Goal: Task Accomplishment & Management: Use online tool/utility

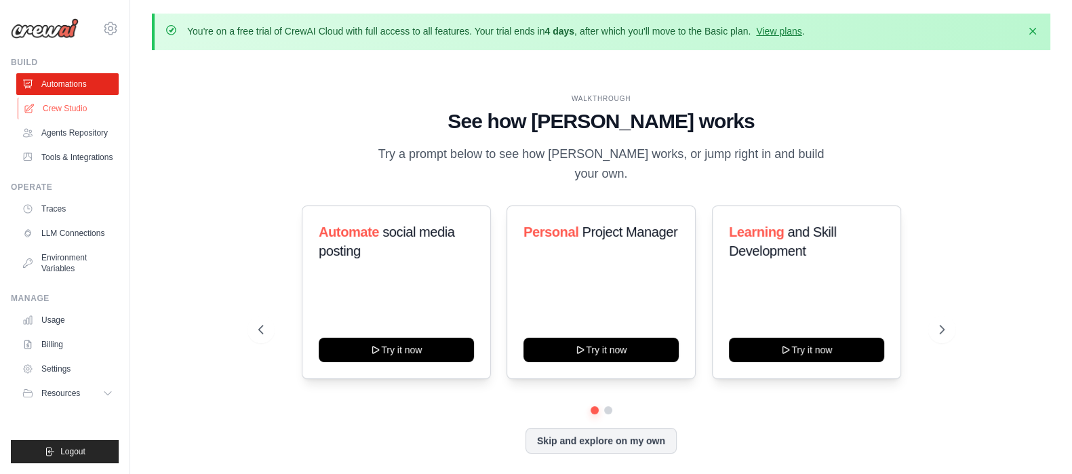
click at [85, 104] on link "Crew Studio" at bounding box center [69, 109] width 102 height 22
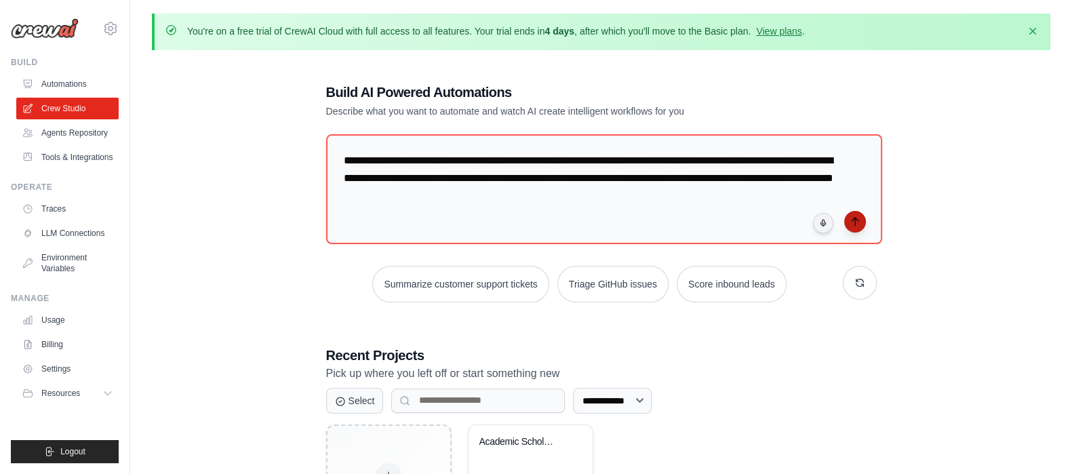
type textarea "**********"
click at [851, 225] on button "submit" at bounding box center [855, 222] width 22 height 22
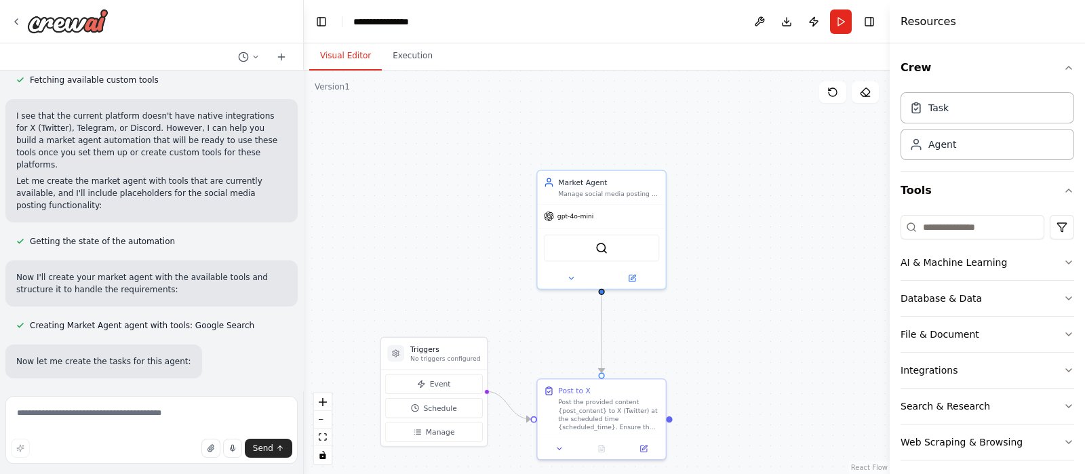
scroll to position [552, 0]
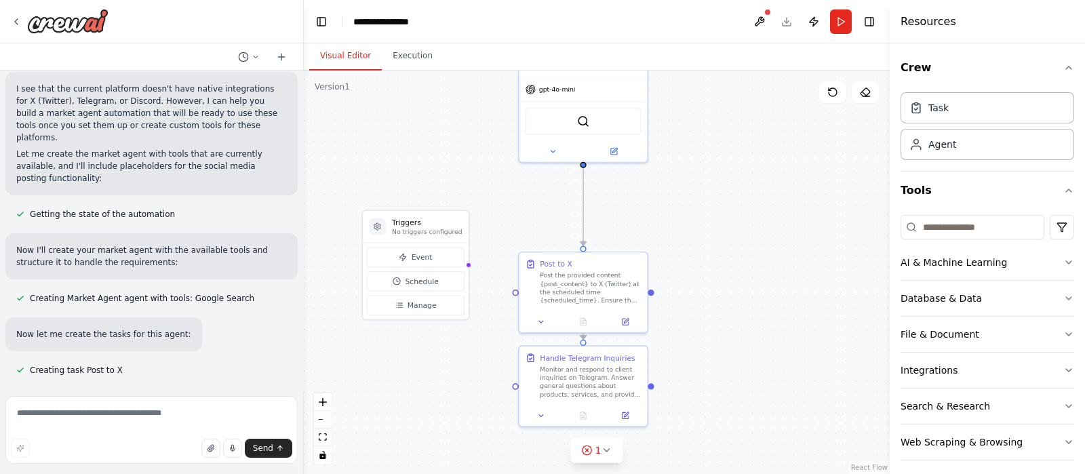
drag, startPoint x: 473, startPoint y: 322, endPoint x: 440, endPoint y: 151, distance: 173.5
click at [440, 151] on div ".deletable-edge-delete-btn { width: 20px; height: 20px; border: 0px solid #ffff…" at bounding box center [597, 273] width 586 height 404
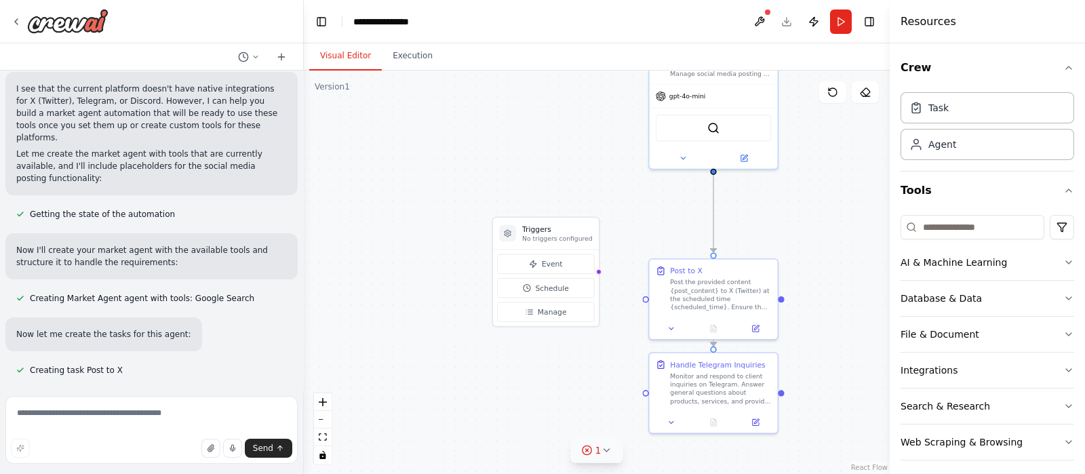
drag, startPoint x: 441, startPoint y: 414, endPoint x: 586, endPoint y: 463, distance: 152.9
click at [586, 463] on div "Version 1 Show Tools Hide Agents .deletable-edge-delete-btn { width: 20px; heig…" at bounding box center [597, 273] width 586 height 404
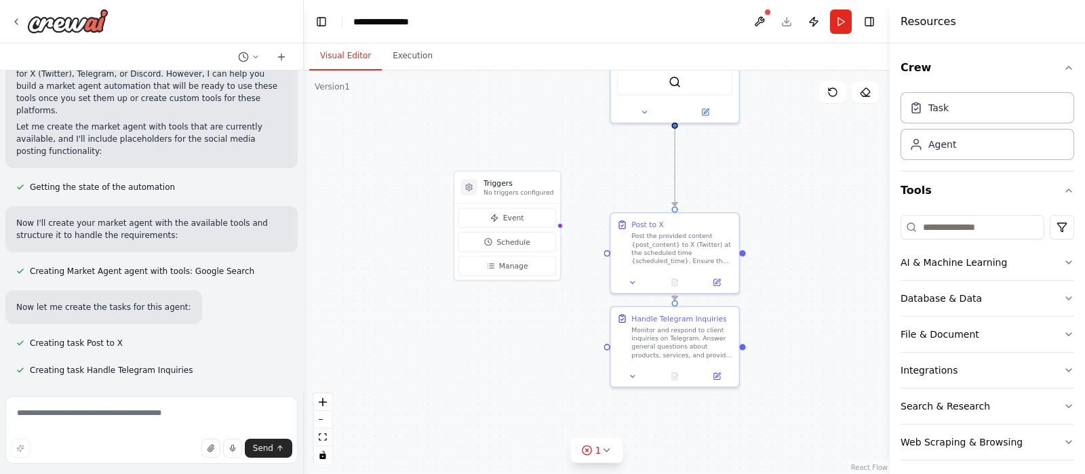
drag, startPoint x: 482, startPoint y: 374, endPoint x: 440, endPoint y: 326, distance: 63.9
click at [440, 326] on div ".deletable-edge-delete-btn { width: 20px; height: 20px; border: 0px solid #ffff…" at bounding box center [597, 273] width 586 height 404
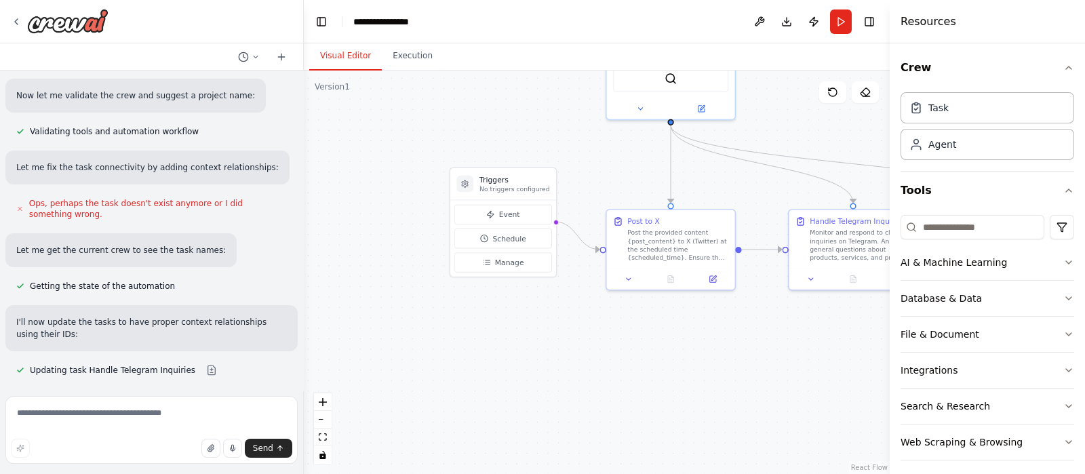
scroll to position [944, 0]
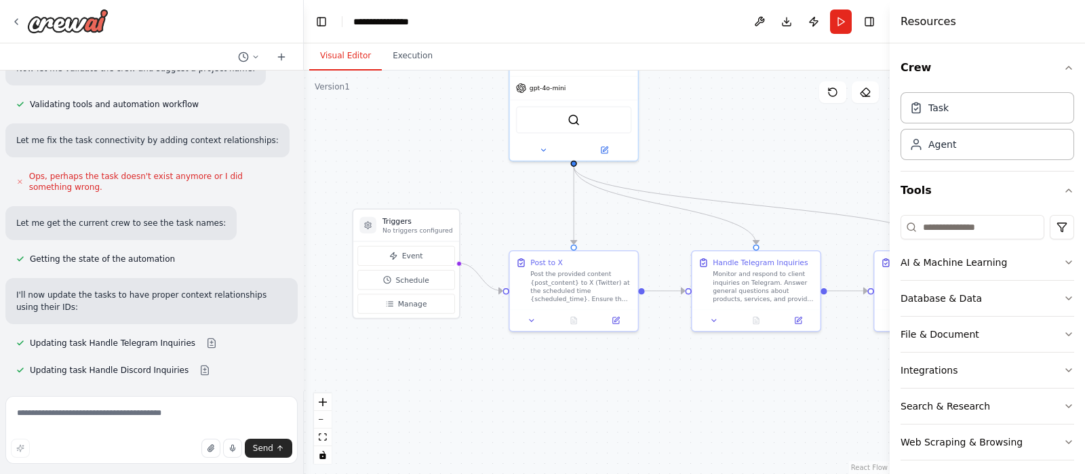
drag, startPoint x: 512, startPoint y: 371, endPoint x: 414, endPoint y: 412, distance: 106.7
click at [414, 412] on div ".deletable-edge-delete-btn { width: 20px; height: 20px; border: 0px solid #ffff…" at bounding box center [597, 273] width 586 height 404
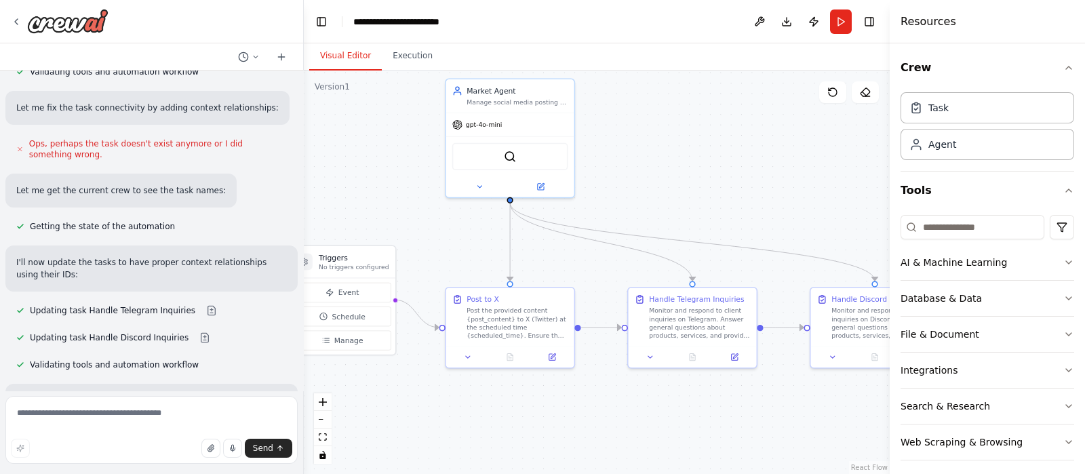
drag, startPoint x: 650, startPoint y: 423, endPoint x: 587, endPoint y: 459, distance: 72.9
click at [587, 459] on div ".deletable-edge-delete-btn { width: 20px; height: 20px; border: 0px solid #ffff…" at bounding box center [597, 273] width 586 height 404
click at [481, 135] on div "SerplyWebSearchTool" at bounding box center [510, 154] width 128 height 40
click at [537, 184] on icon at bounding box center [541, 184] width 8 height 8
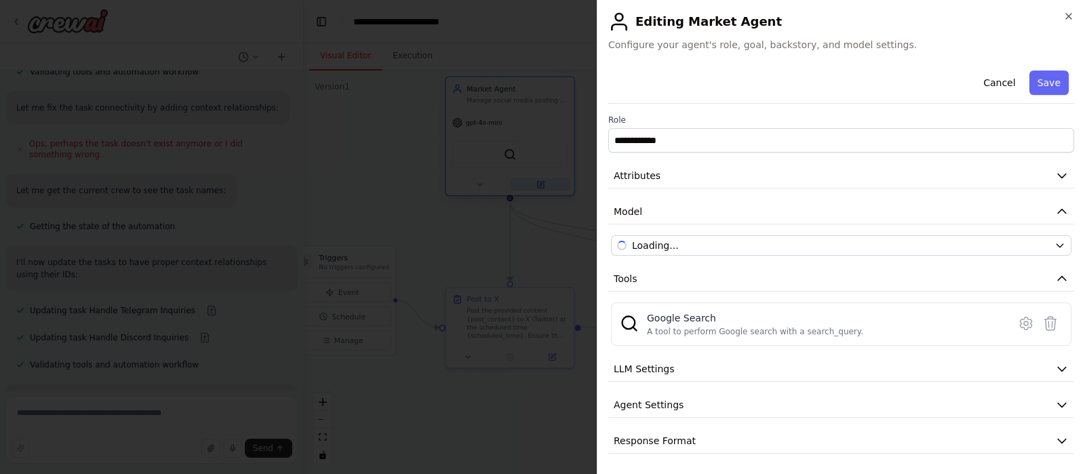
click at [537, 184] on div at bounding box center [542, 237] width 1085 height 474
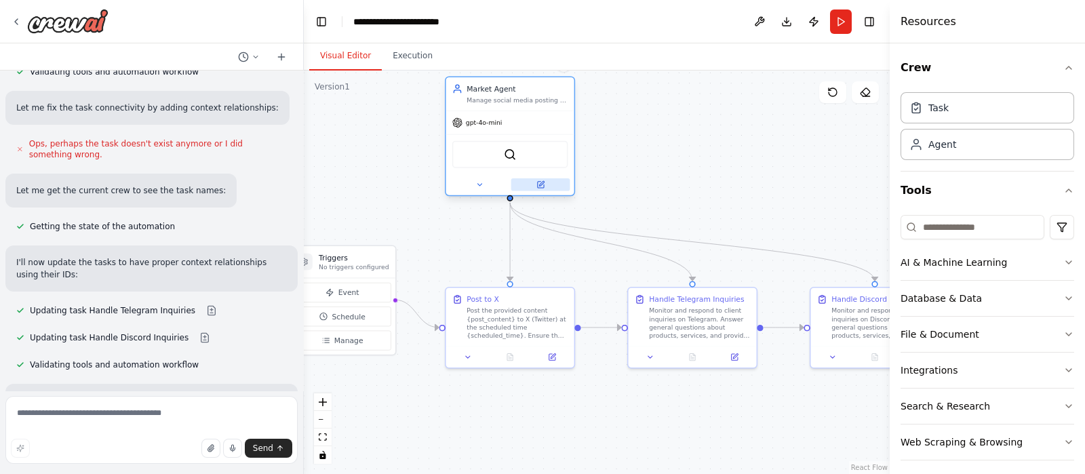
click at [537, 184] on icon at bounding box center [541, 184] width 8 height 8
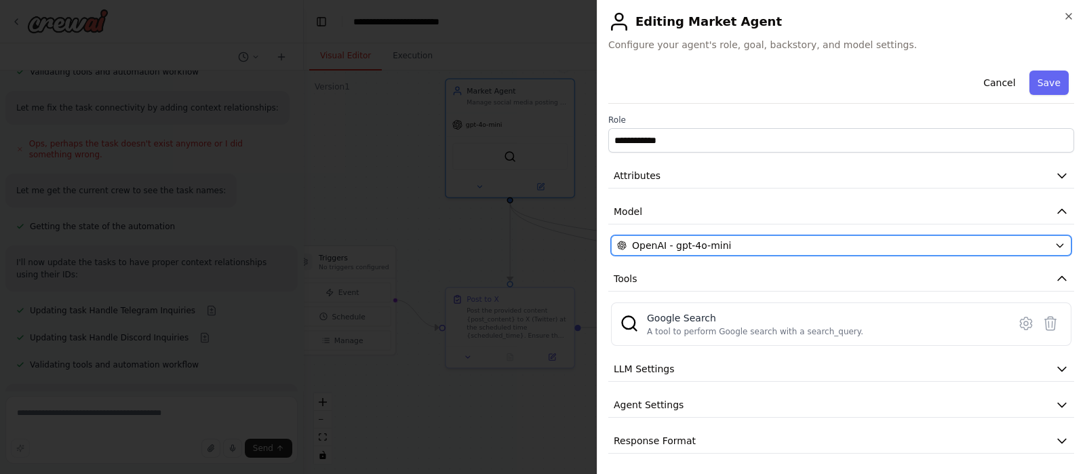
click at [802, 246] on div "OpenAI - gpt-4o-mini" at bounding box center [833, 246] width 432 height 14
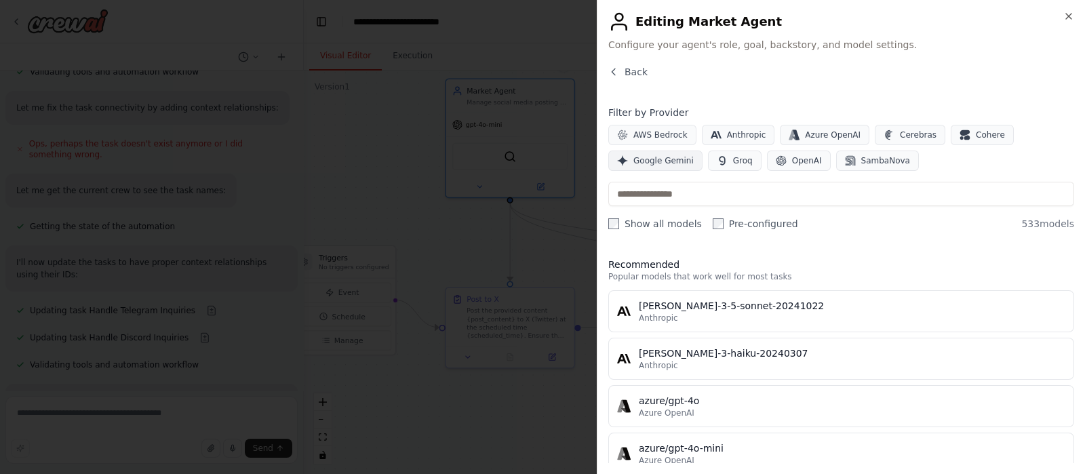
click at [646, 165] on span "Google Gemini" at bounding box center [664, 160] width 60 height 11
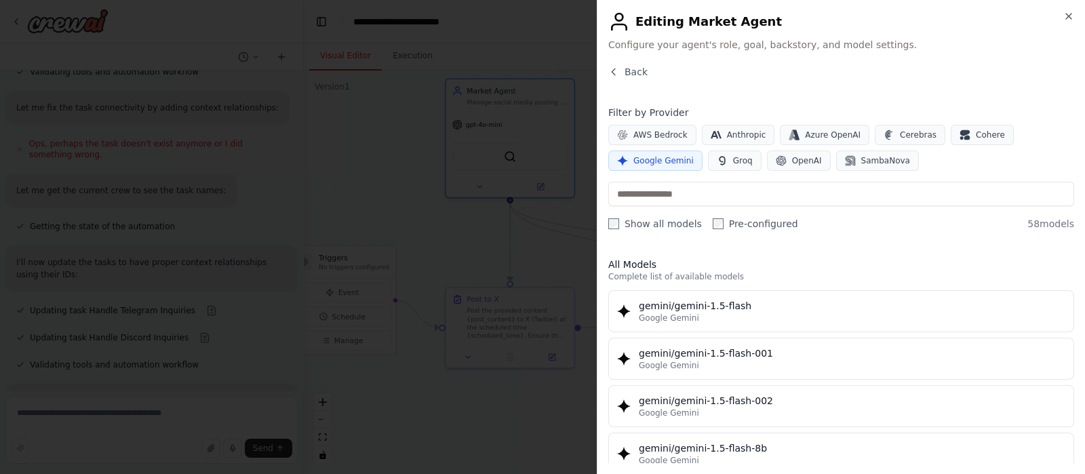
click at [646, 165] on span "Google Gemini" at bounding box center [664, 160] width 60 height 11
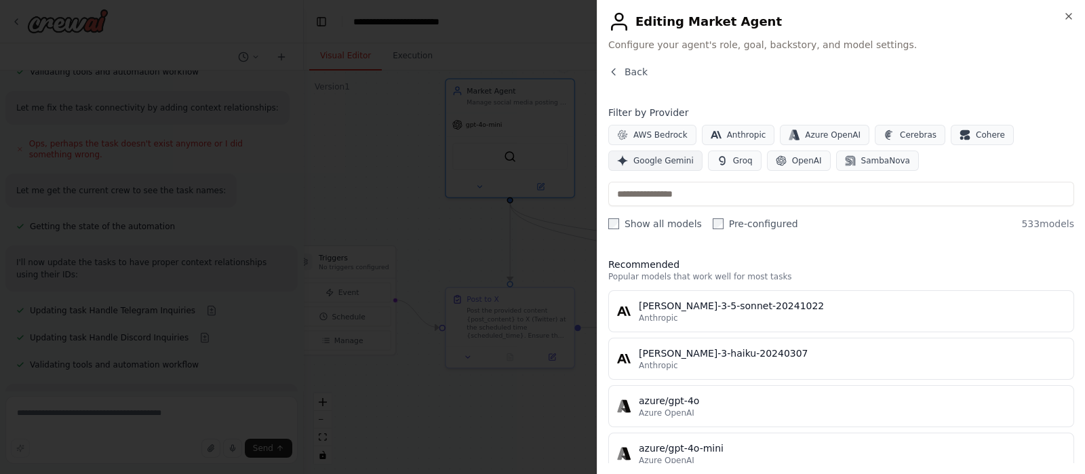
click at [640, 157] on span "Google Gemini" at bounding box center [664, 160] width 60 height 11
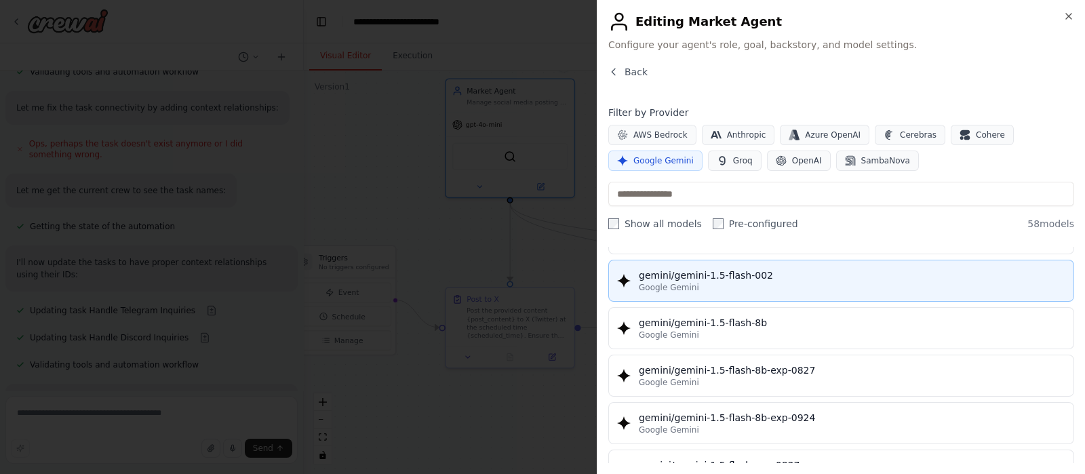
scroll to position [0, 0]
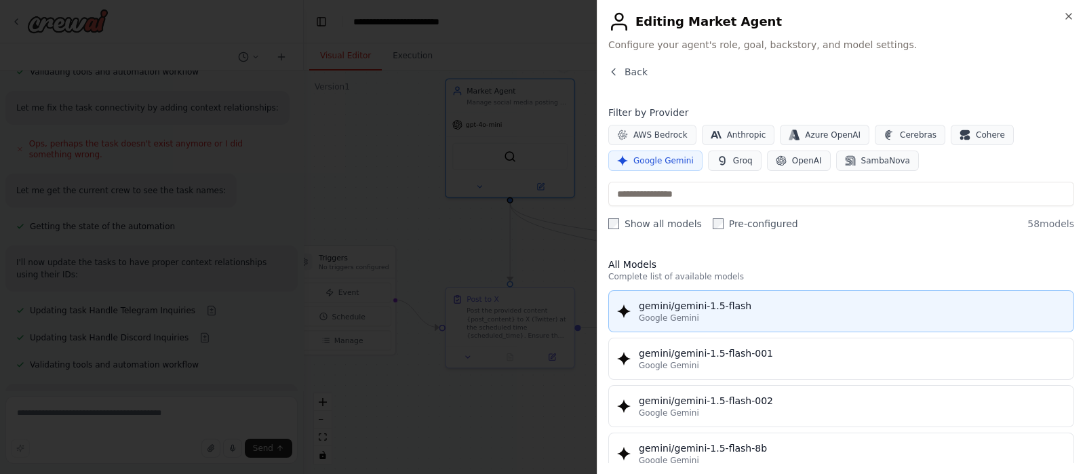
click at [735, 309] on div "gemini/gemini-1.5-flash" at bounding box center [852, 306] width 427 height 14
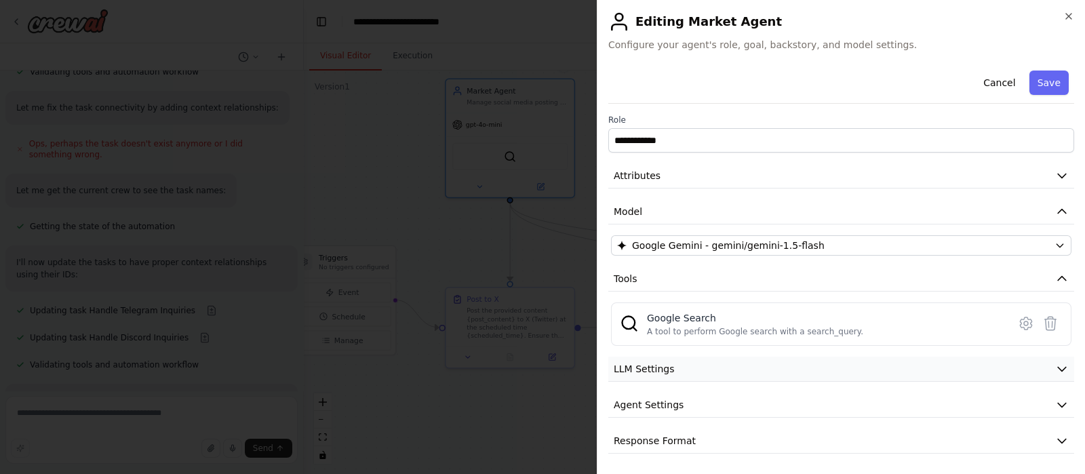
click at [1007, 370] on button "LLM Settings" at bounding box center [841, 369] width 466 height 25
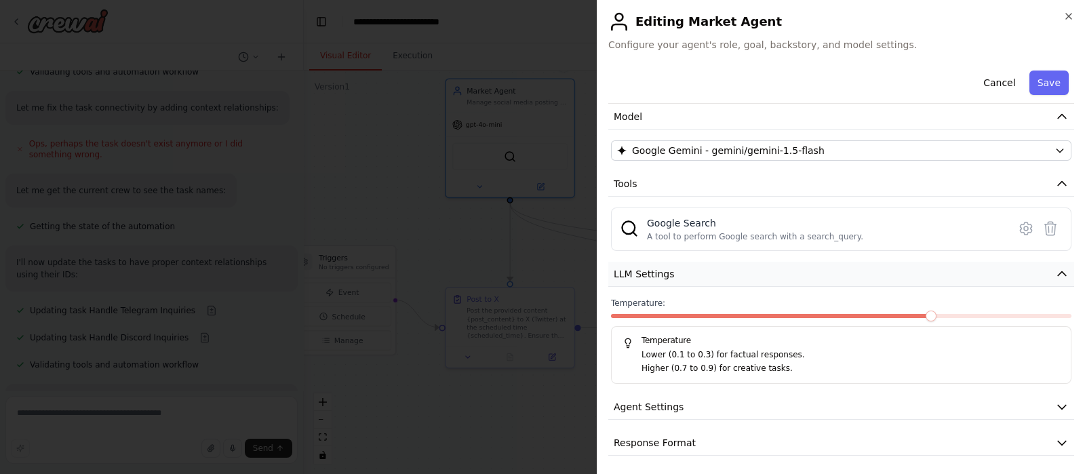
scroll to position [96, 0]
click at [1003, 395] on button "Agent Settings" at bounding box center [841, 406] width 466 height 25
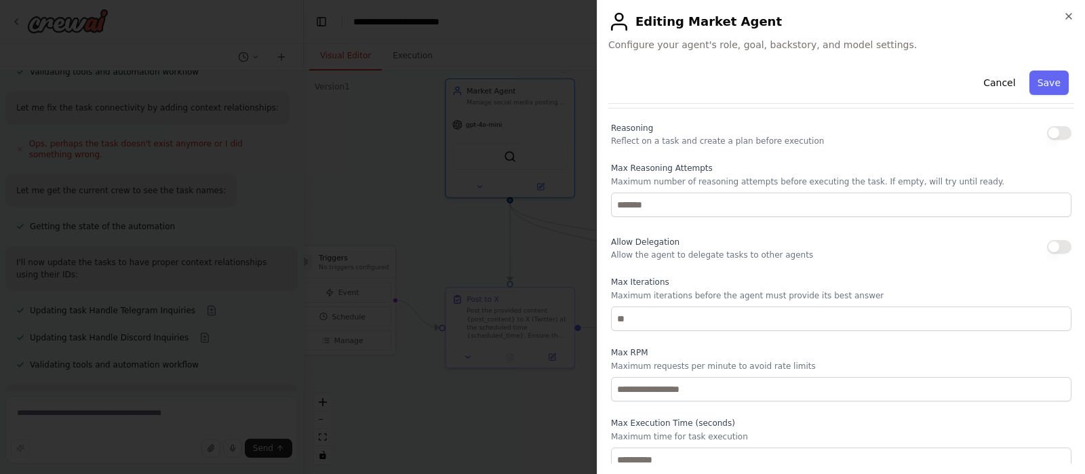
scroll to position [460, 0]
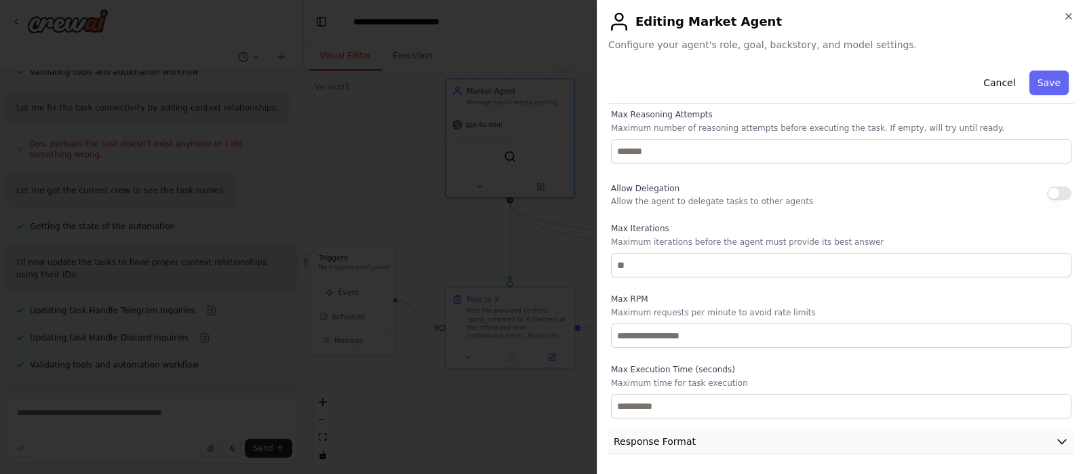
click at [1011, 440] on button "Response Format" at bounding box center [841, 441] width 466 height 25
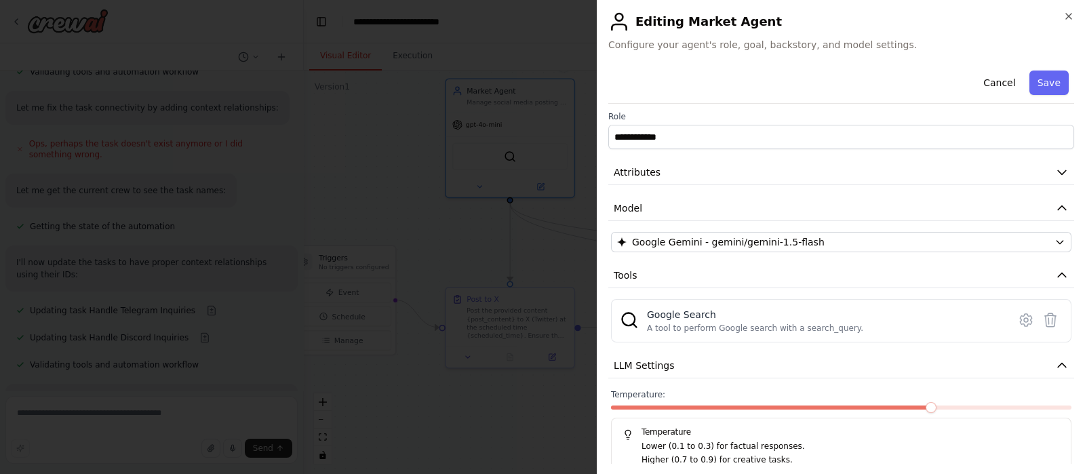
scroll to position [0, 0]
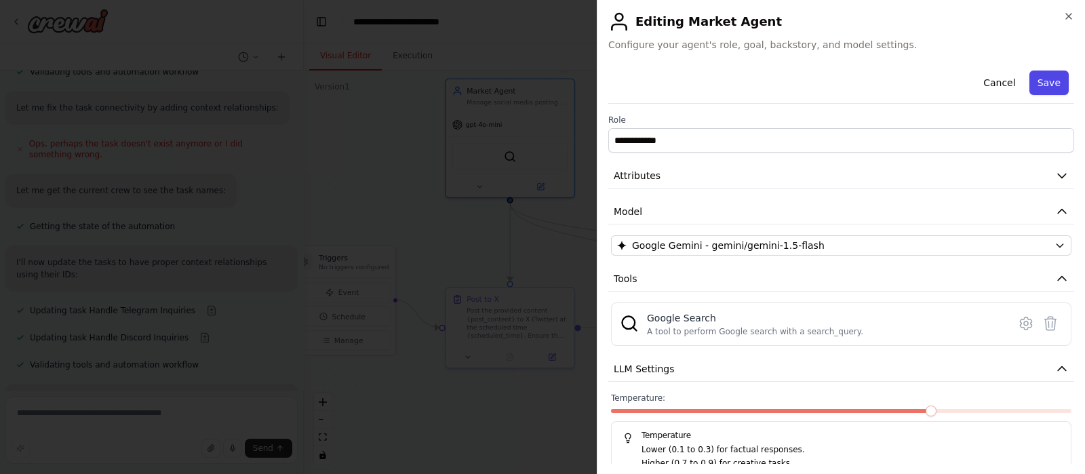
click at [1051, 79] on button "Save" at bounding box center [1049, 83] width 39 height 24
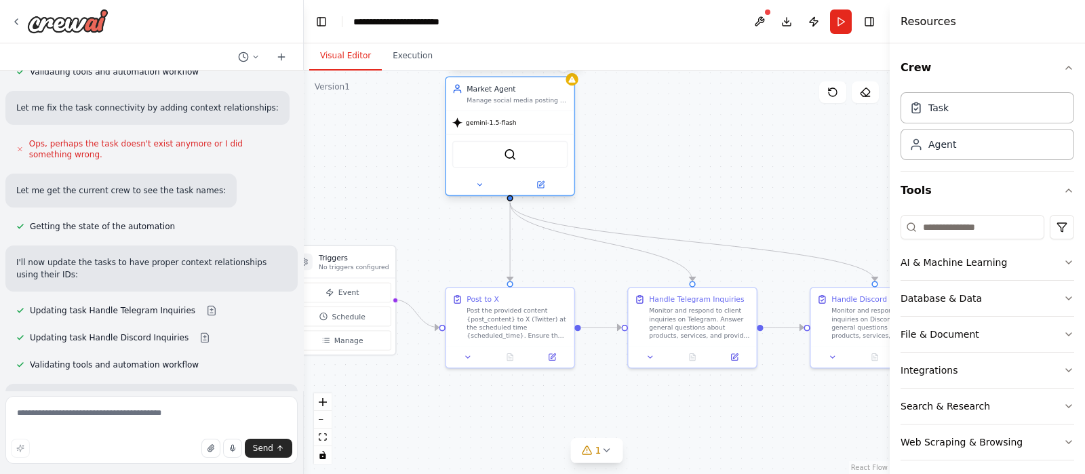
click at [568, 84] on div "Market Agent Manage social media posting on X, respond to client inquiries on T…" at bounding box center [510, 93] width 128 height 33
click at [543, 178] on button at bounding box center [540, 184] width 59 height 12
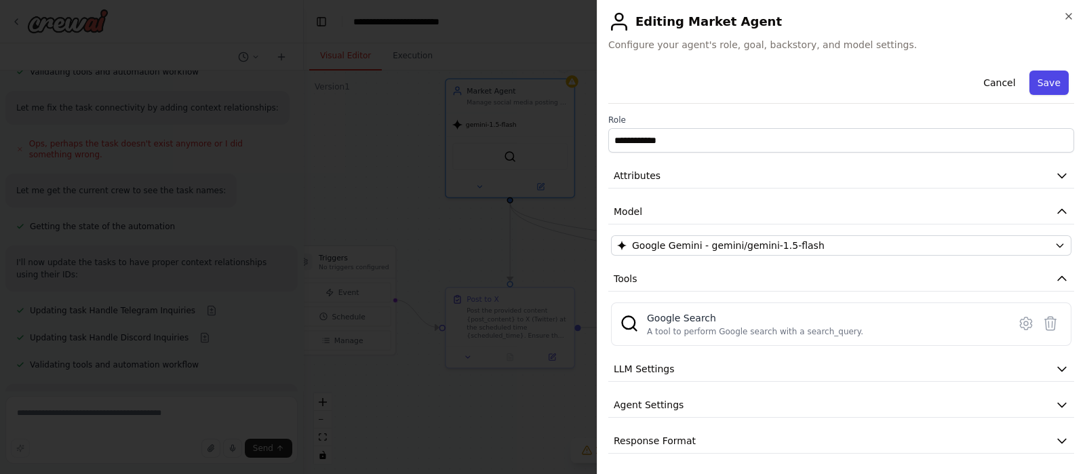
click at [1048, 81] on button "Save" at bounding box center [1049, 83] width 39 height 24
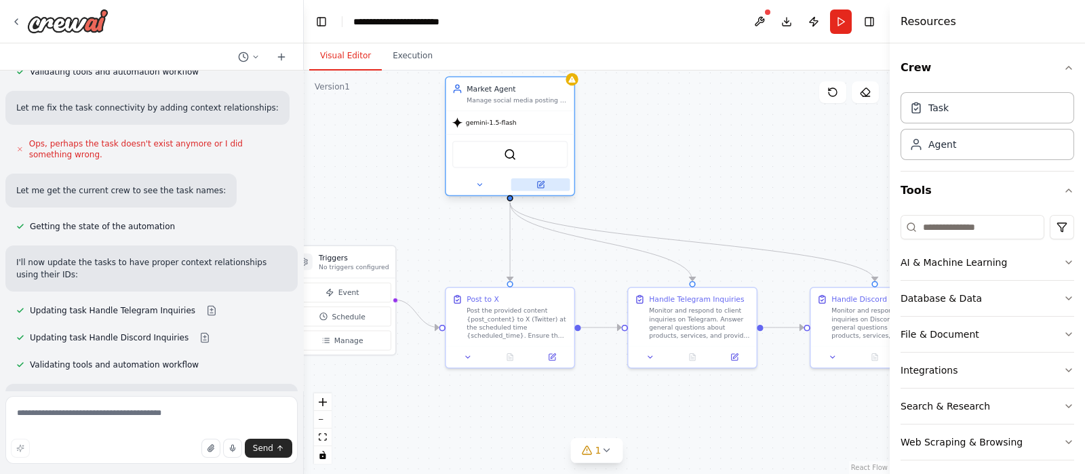
click at [545, 184] on button at bounding box center [540, 184] width 59 height 12
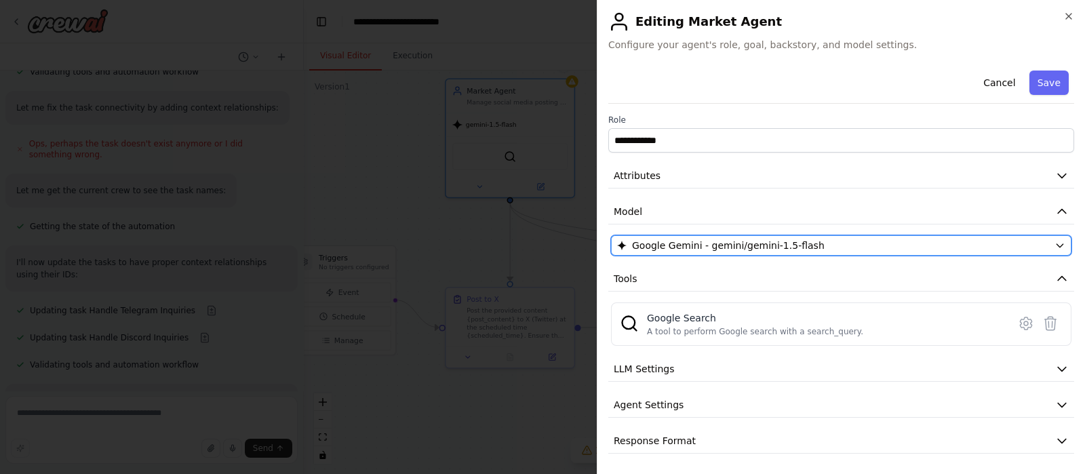
click at [729, 240] on span "Google Gemini - gemini/gemini-1.5-flash" at bounding box center [728, 246] width 193 height 14
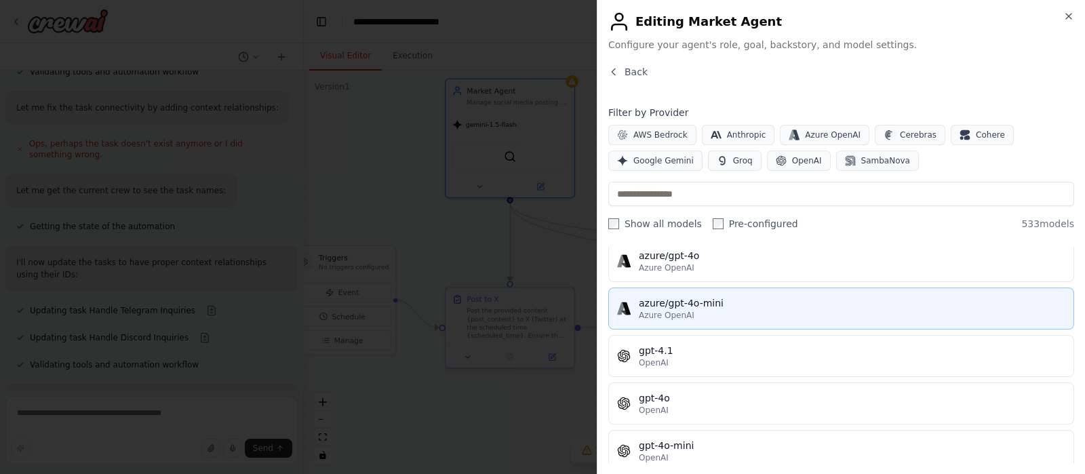
scroll to position [169, 0]
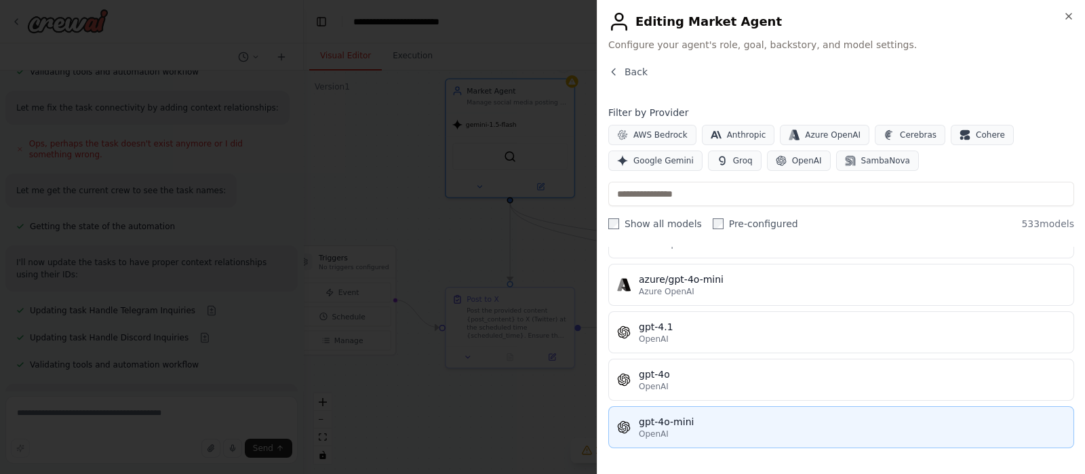
click at [769, 415] on div "gpt-4o-mini" at bounding box center [852, 422] width 427 height 14
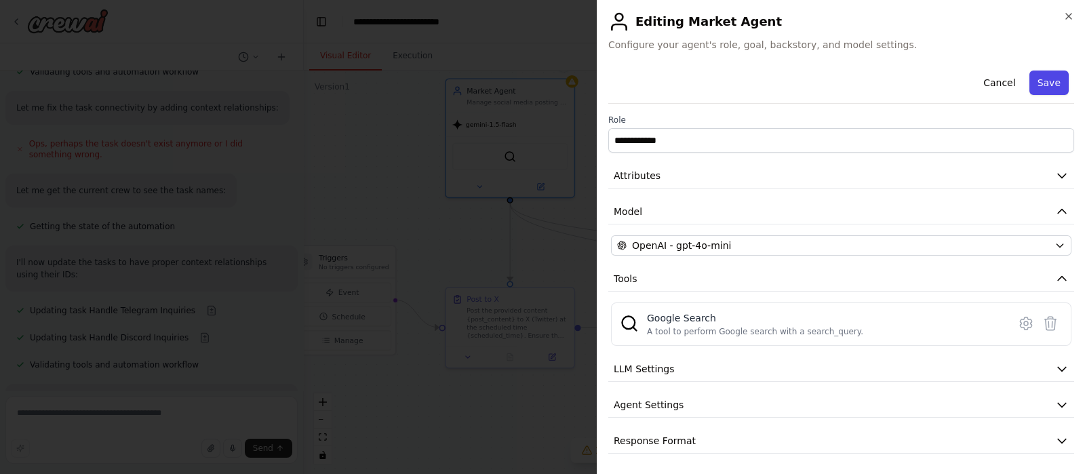
click at [1051, 75] on button "Save" at bounding box center [1049, 83] width 39 height 24
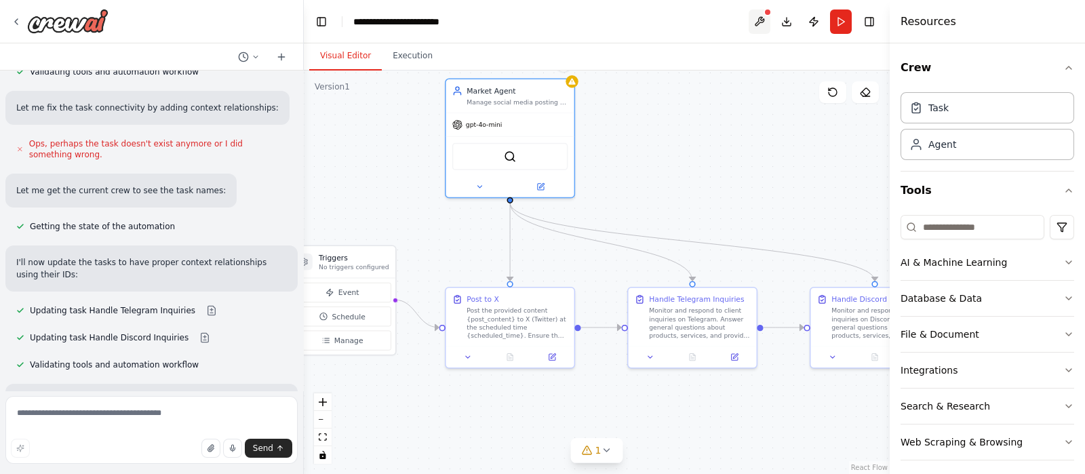
click at [764, 22] on button at bounding box center [760, 21] width 22 height 24
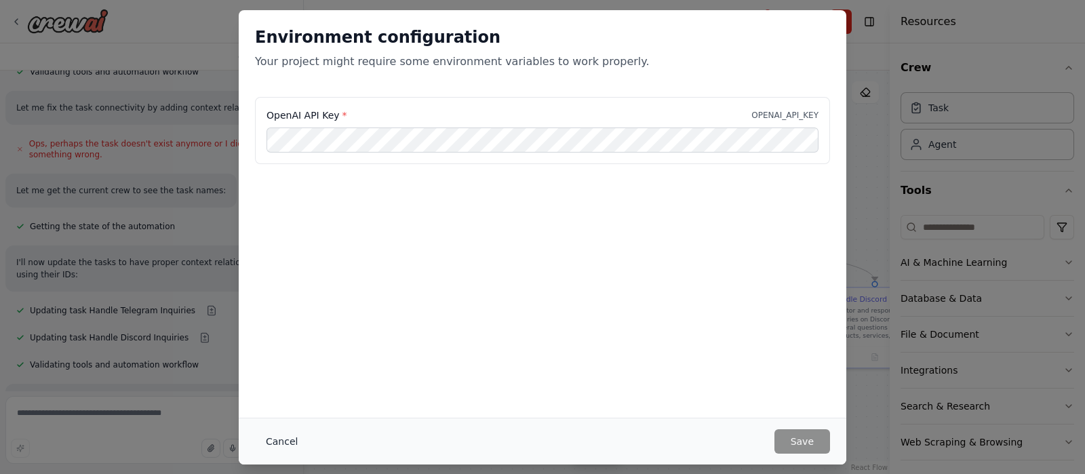
click at [280, 444] on button "Cancel" at bounding box center [282, 441] width 54 height 24
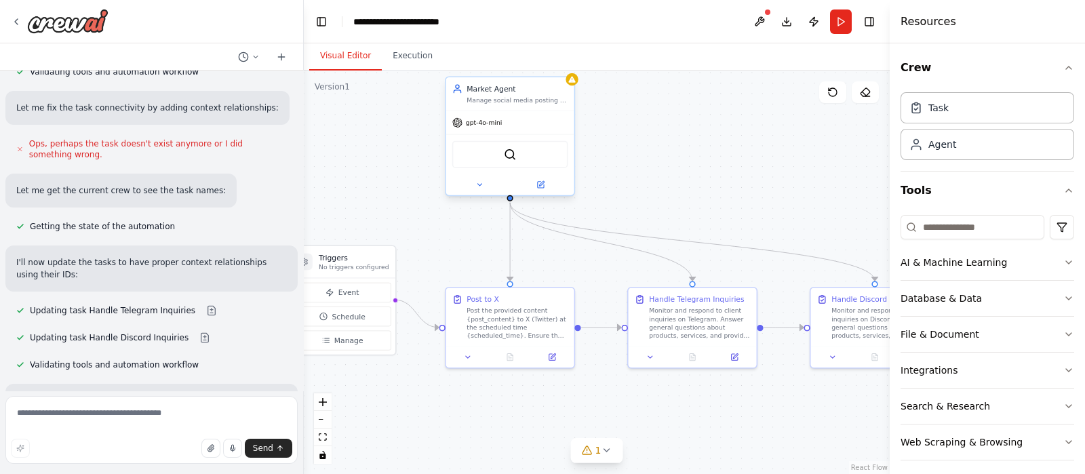
click at [511, 130] on div "gpt-4o-mini" at bounding box center [510, 122] width 128 height 23
click at [543, 182] on icon at bounding box center [541, 183] width 5 height 5
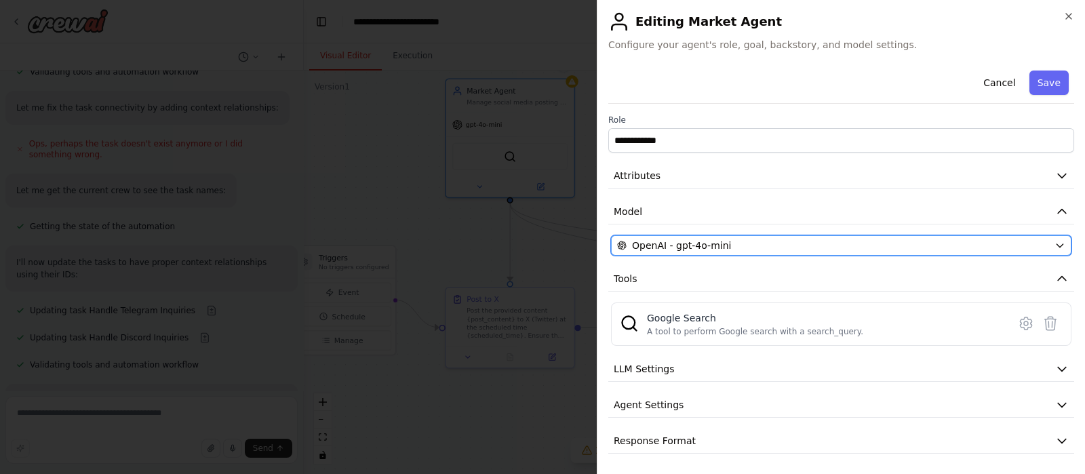
click at [739, 242] on div "OpenAI - gpt-4o-mini" at bounding box center [833, 246] width 432 height 14
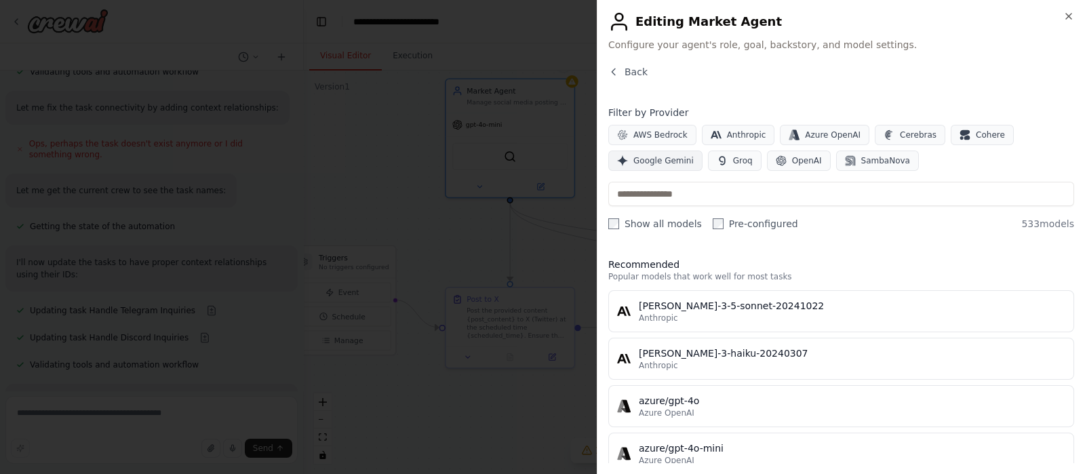
click at [650, 163] on span "Google Gemini" at bounding box center [664, 160] width 60 height 11
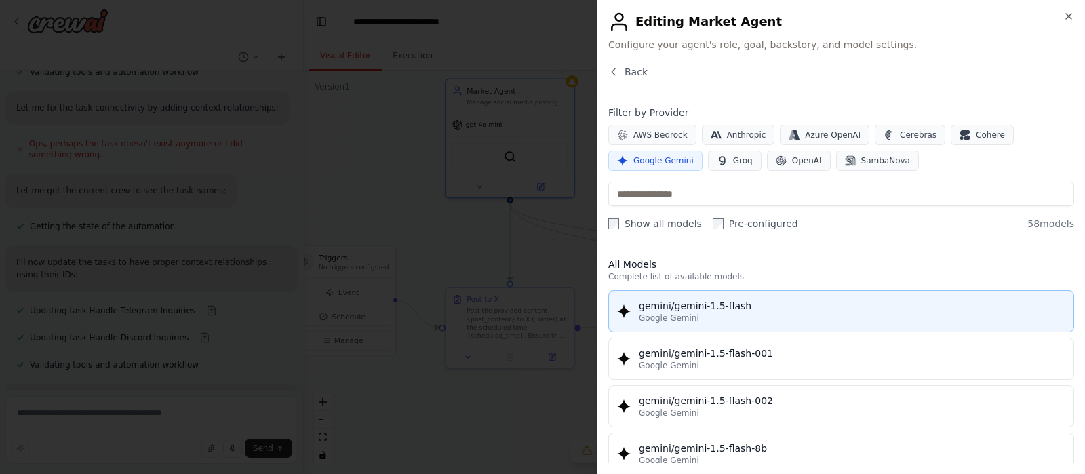
click at [705, 303] on div "gemini/gemini-1.5-flash" at bounding box center [852, 306] width 427 height 14
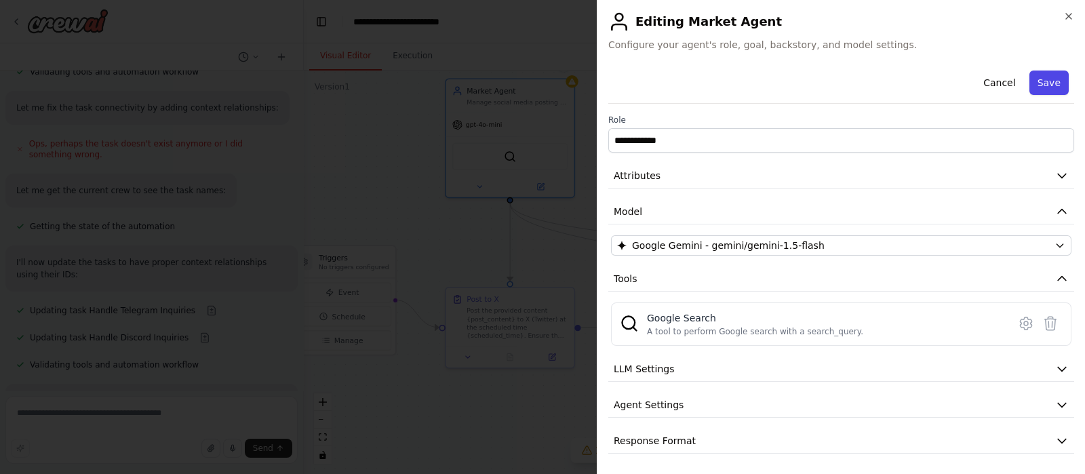
click at [1063, 81] on button "Save" at bounding box center [1049, 83] width 39 height 24
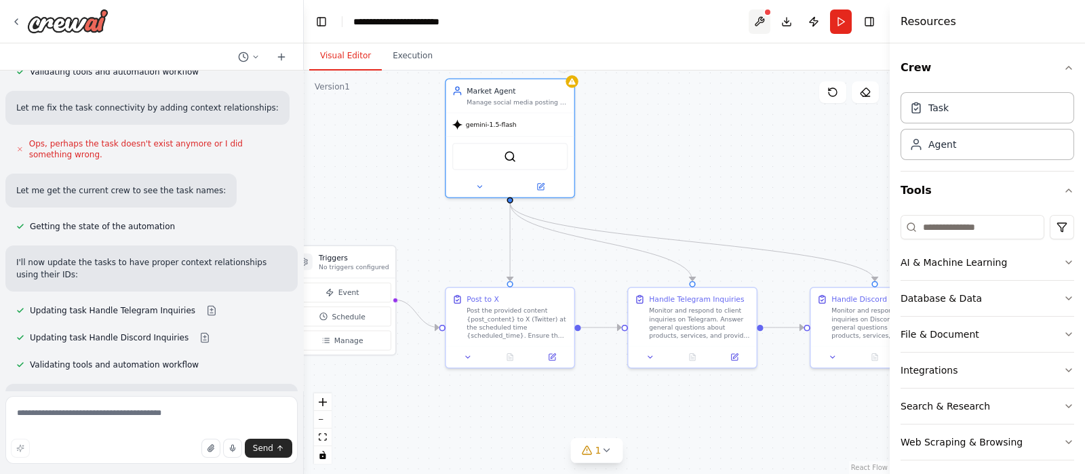
click at [755, 22] on button at bounding box center [760, 21] width 22 height 24
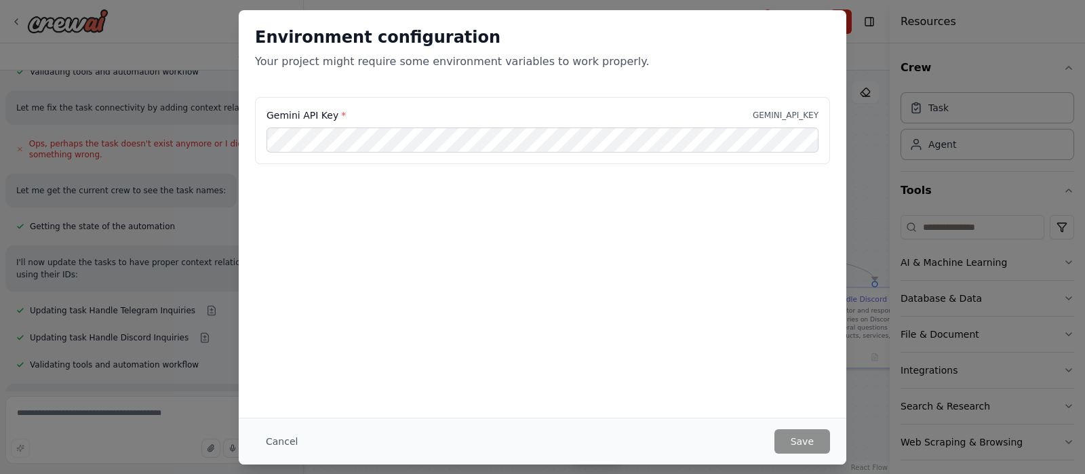
drag, startPoint x: 518, startPoint y: 122, endPoint x: 421, endPoint y: 168, distance: 107.1
click at [441, 215] on div "Gemini API Key * GEMINI_API_KEY" at bounding box center [543, 165] width 608 height 136
click at [808, 439] on button "Save" at bounding box center [803, 441] width 56 height 24
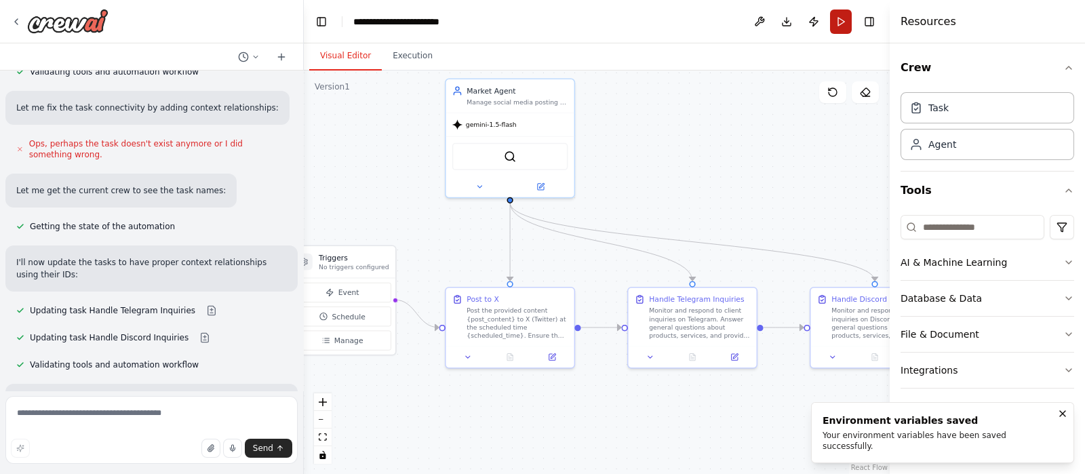
click at [838, 18] on button "Run" at bounding box center [841, 21] width 22 height 24
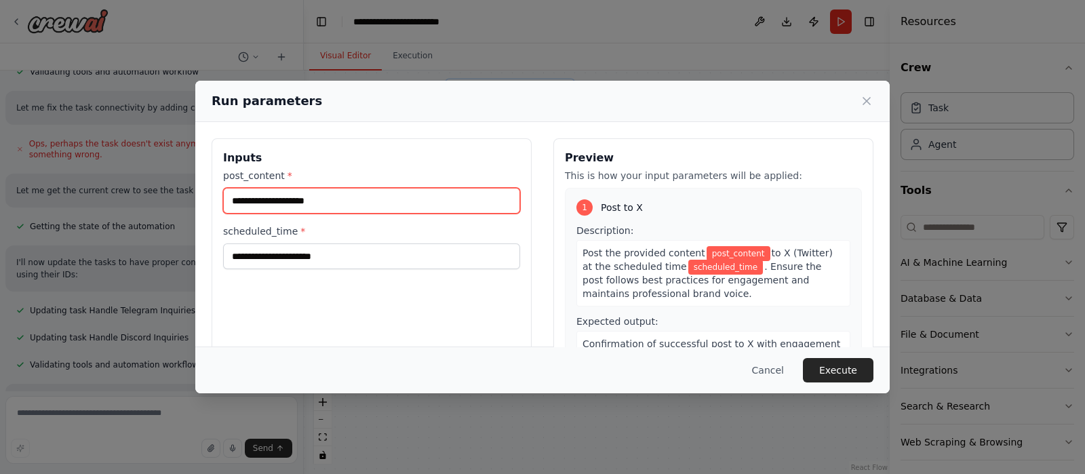
click at [499, 202] on input "post_content *" at bounding box center [371, 201] width 297 height 26
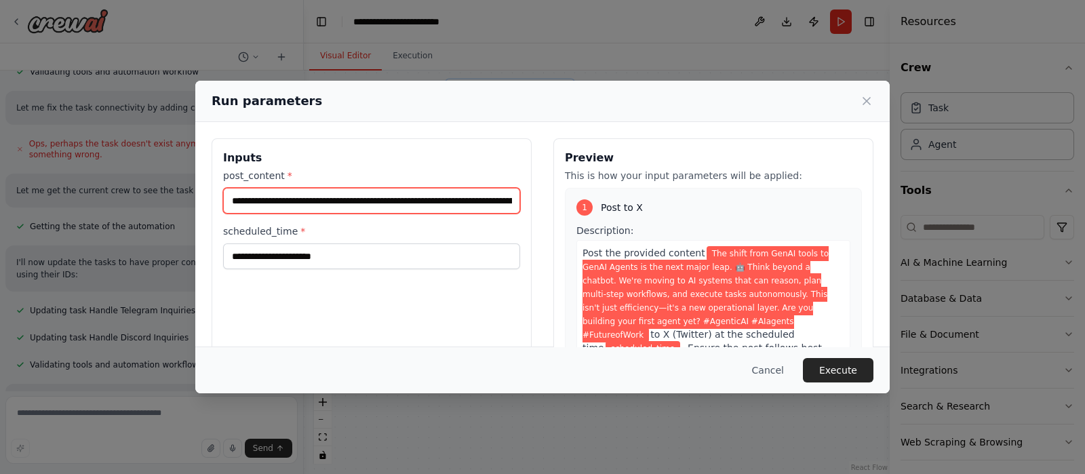
scroll to position [0, 1112]
type input "**********"
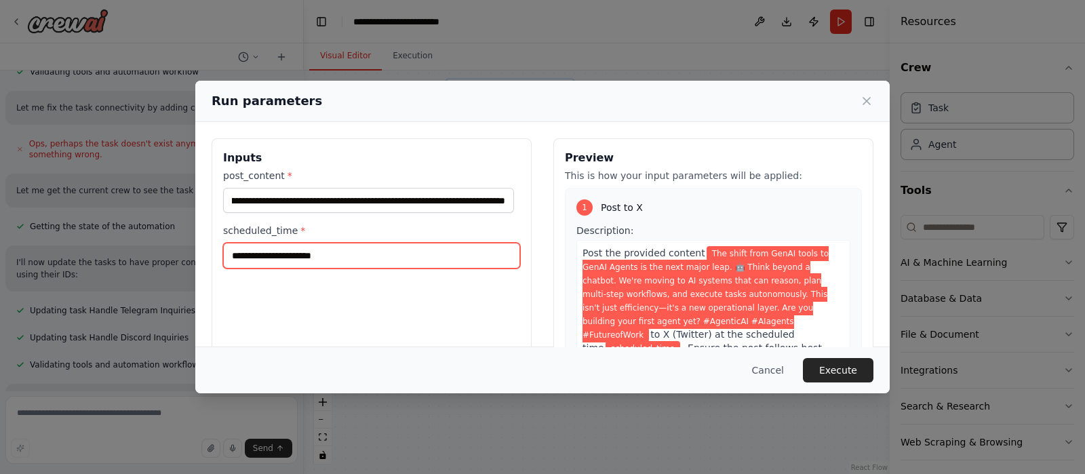
scroll to position [0, 0]
click at [397, 248] on input "scheduled_time *" at bounding box center [371, 256] width 297 height 26
type input "**********"
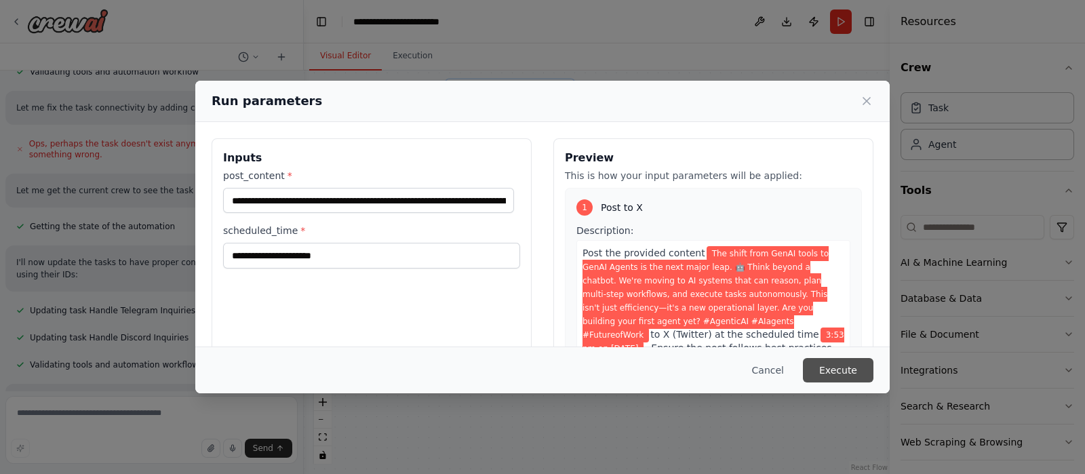
click at [837, 364] on button "Execute" at bounding box center [838, 370] width 71 height 24
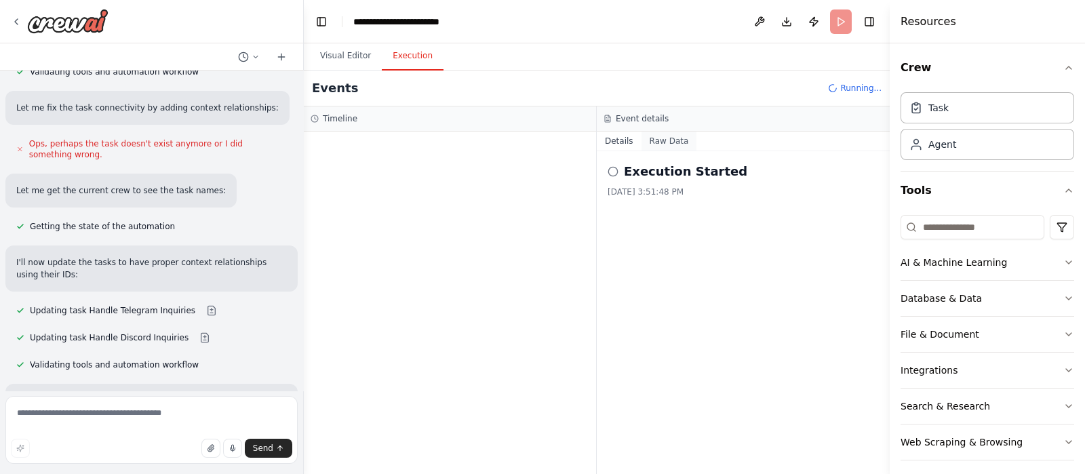
click at [669, 149] on button "Raw Data" at bounding box center [670, 141] width 56 height 19
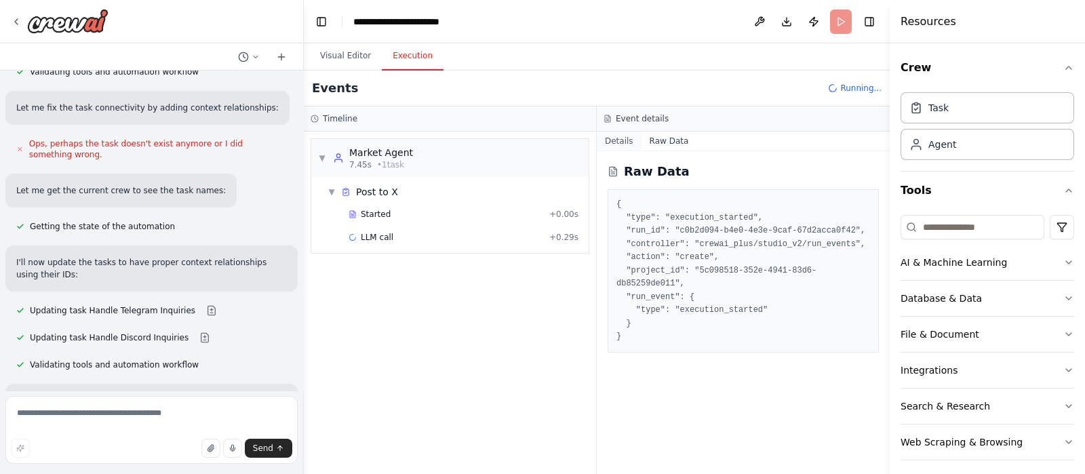
click at [623, 141] on button "Details" at bounding box center [619, 141] width 45 height 19
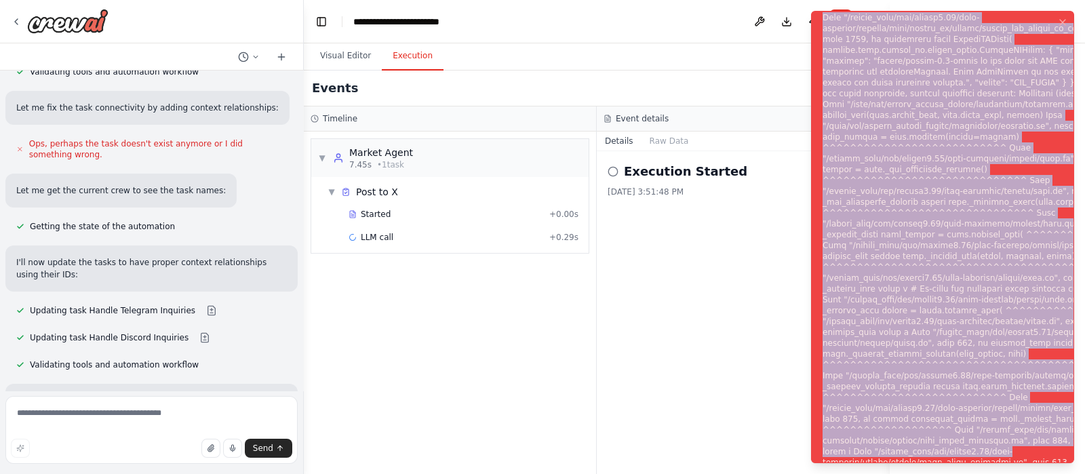
drag, startPoint x: 987, startPoint y: 458, endPoint x: 823, endPoint y: 15, distance: 472.1
click at [823, 15] on div "Notifications (F8)" at bounding box center [993, 245] width 341 height 1074
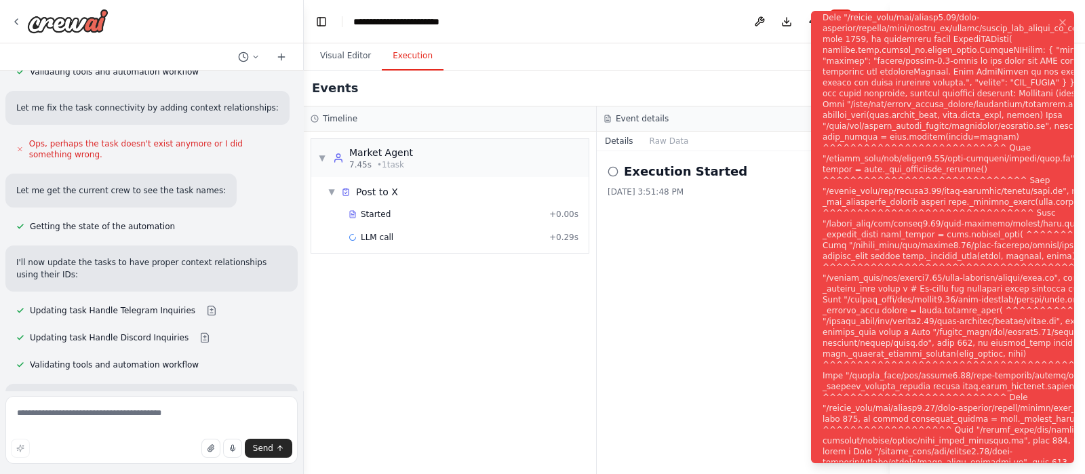
click at [556, 377] on div "▼ Market Agent 7.45s • 1 task ▼ Post to X Started + 0.00s LLM call + 0.29s" at bounding box center [450, 303] width 292 height 343
click at [360, 60] on button "Visual Editor" at bounding box center [345, 56] width 73 height 28
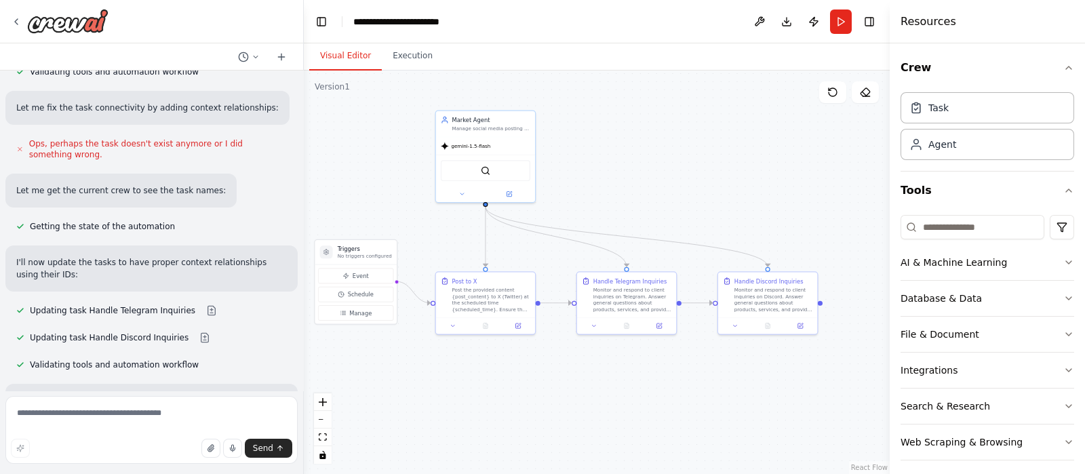
drag, startPoint x: 714, startPoint y: 389, endPoint x: 625, endPoint y: 389, distance: 88.2
click at [625, 389] on div ".deletable-edge-delete-btn { width: 20px; height: 20px; border: 0px solid #ffff…" at bounding box center [597, 273] width 586 height 404
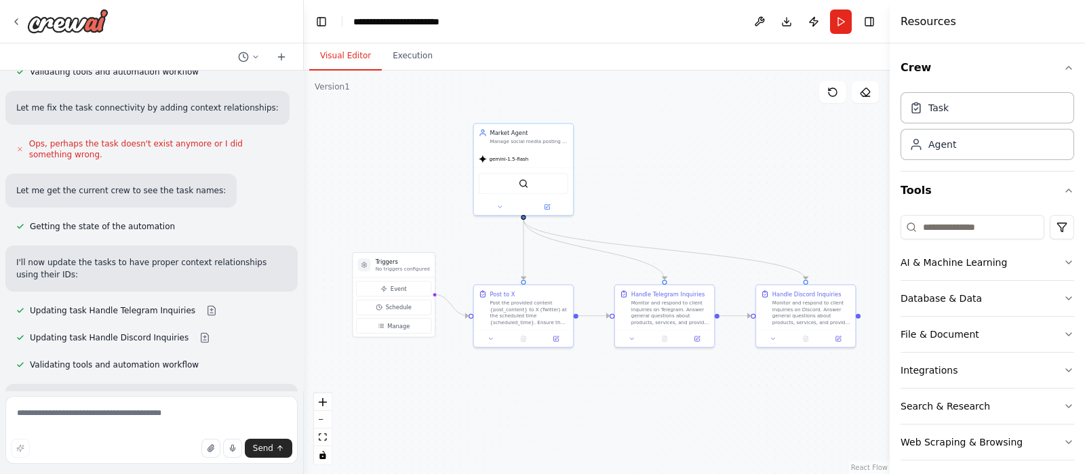
drag, startPoint x: 663, startPoint y: 404, endPoint x: 621, endPoint y: 279, distance: 131.9
click at [678, 389] on div ".deletable-edge-delete-btn { width: 20px; height: 20px; border: 0px solid #ffff…" at bounding box center [597, 273] width 586 height 404
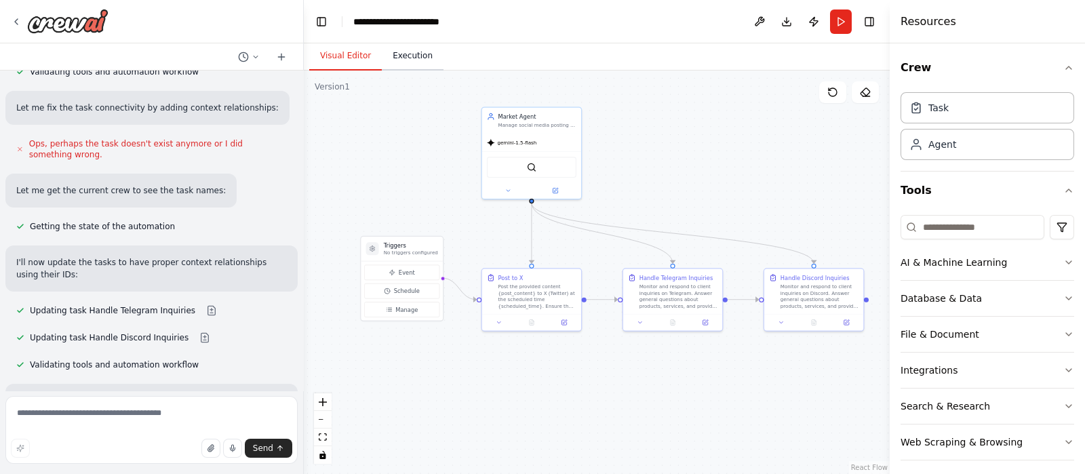
click at [400, 61] on button "Execution" at bounding box center [413, 56] width 62 height 28
drag, startPoint x: 353, startPoint y: 52, endPoint x: 302, endPoint y: 128, distance: 90.9
click at [351, 56] on button "Visual Editor" at bounding box center [345, 56] width 73 height 28
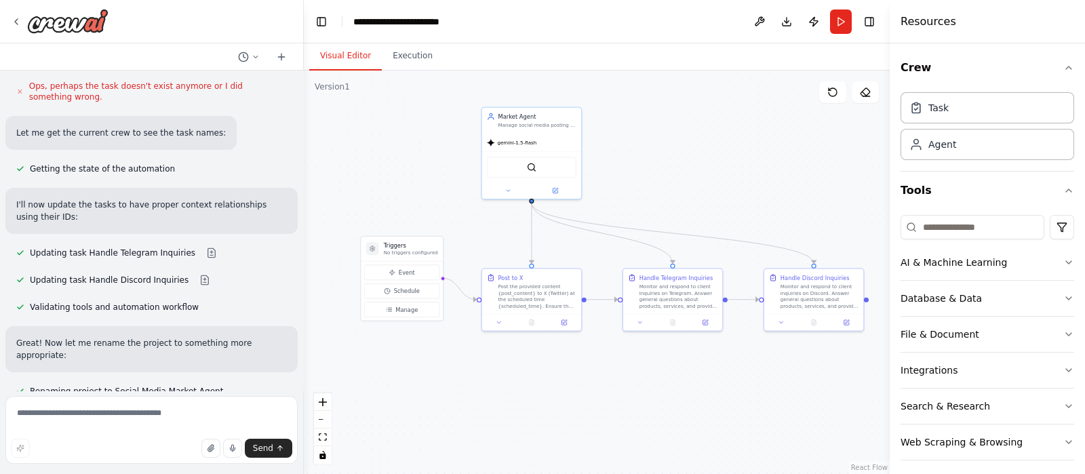
scroll to position [1061, 0]
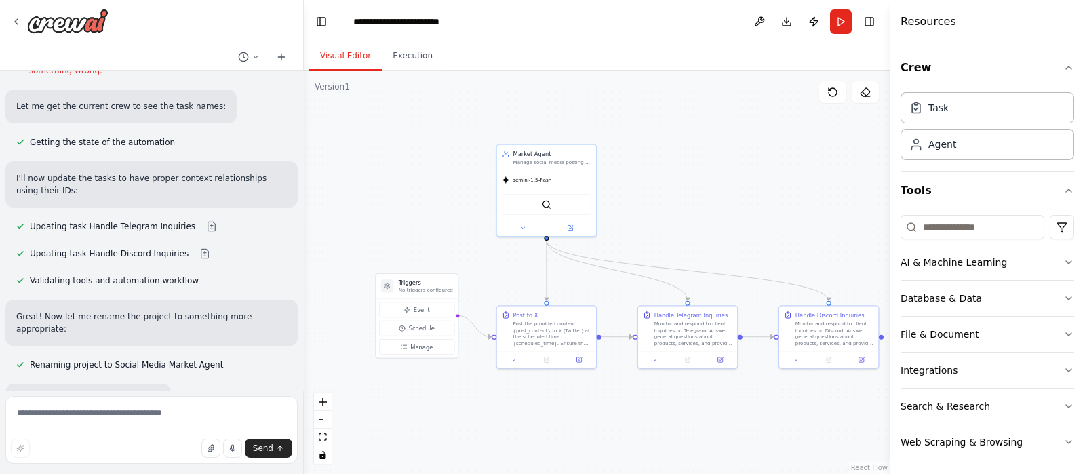
drag, startPoint x: 421, startPoint y: 184, endPoint x: 446, endPoint y: 238, distance: 59.2
click at [446, 239] on div ".deletable-edge-delete-btn { width: 20px; height: 20px; border: 0px solid #ffff…" at bounding box center [597, 273] width 586 height 404
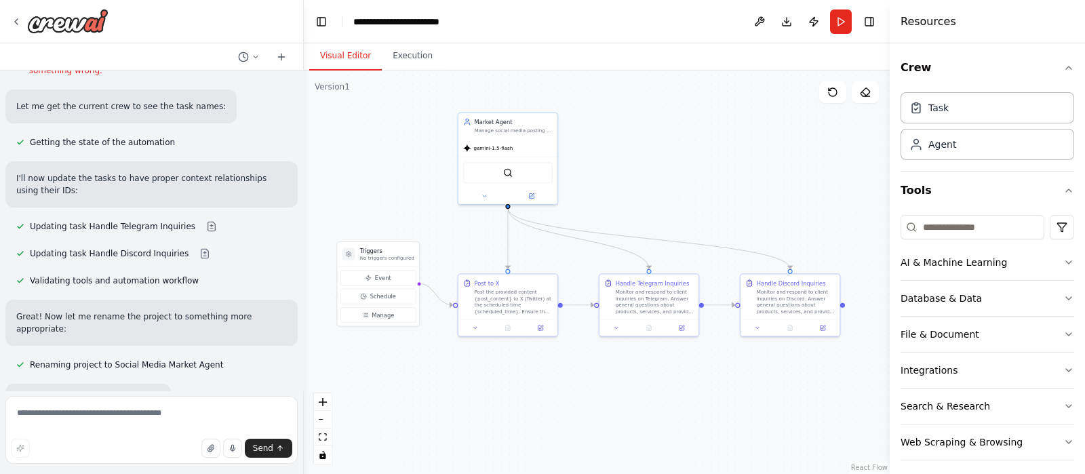
drag, startPoint x: 429, startPoint y: 202, endPoint x: 418, endPoint y: 182, distance: 23.1
click at [418, 182] on div ".deletable-edge-delete-btn { width: 20px; height: 20px; border: 0px solid #ffff…" at bounding box center [597, 273] width 586 height 404
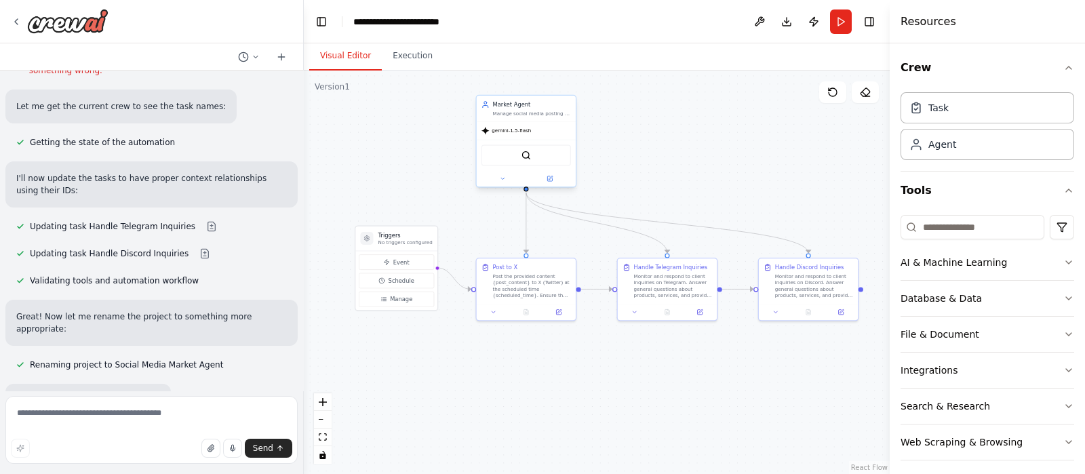
click at [555, 185] on div at bounding box center [526, 179] width 99 height 16
click at [552, 180] on icon at bounding box center [549, 178] width 5 height 5
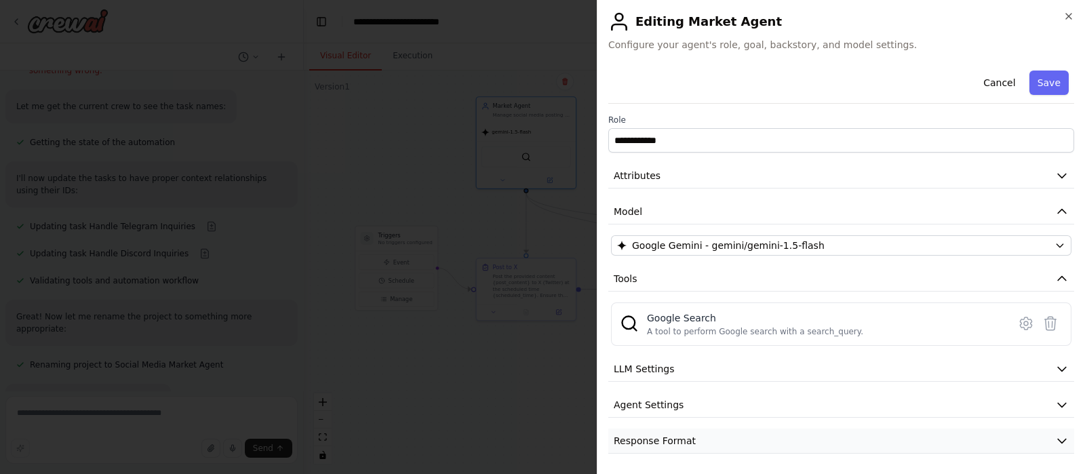
click at [681, 434] on span "Response Format" at bounding box center [655, 441] width 82 height 14
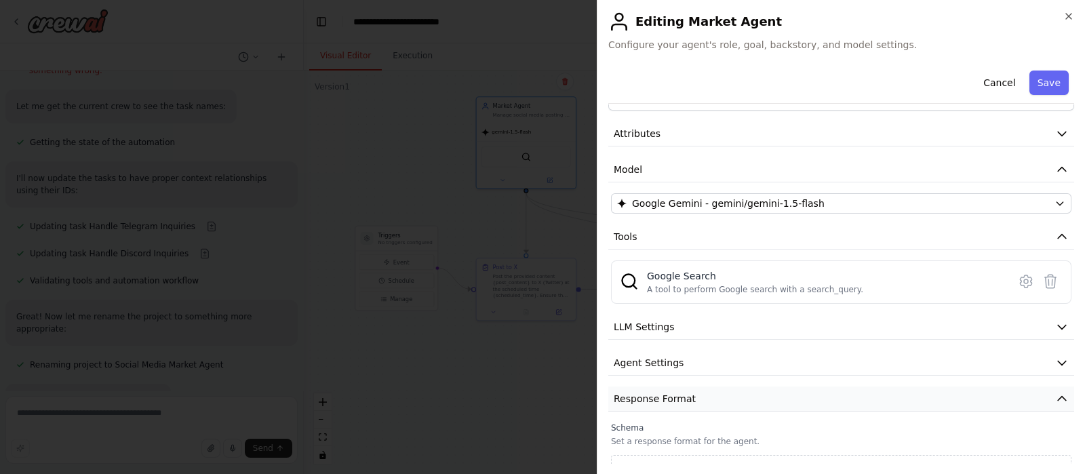
scroll to position [63, 0]
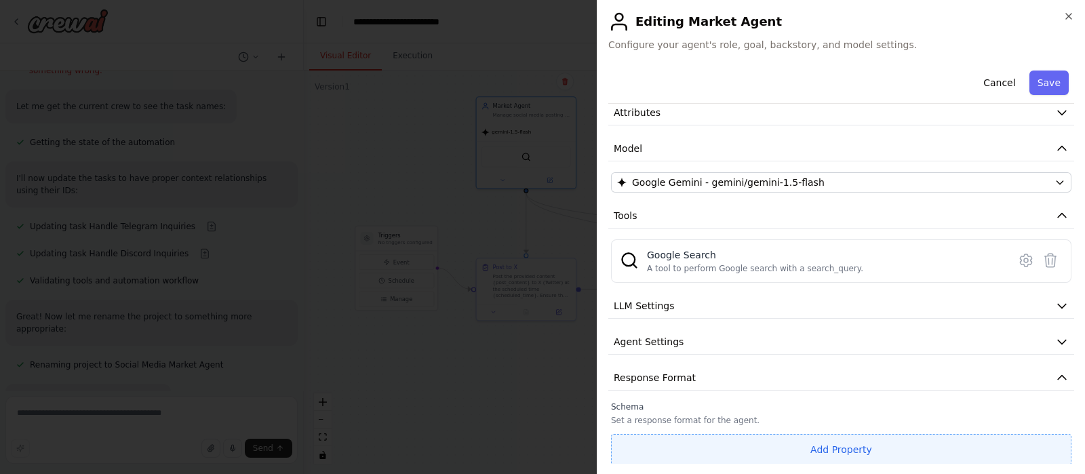
click at [886, 451] on button "Add Property" at bounding box center [841, 449] width 461 height 31
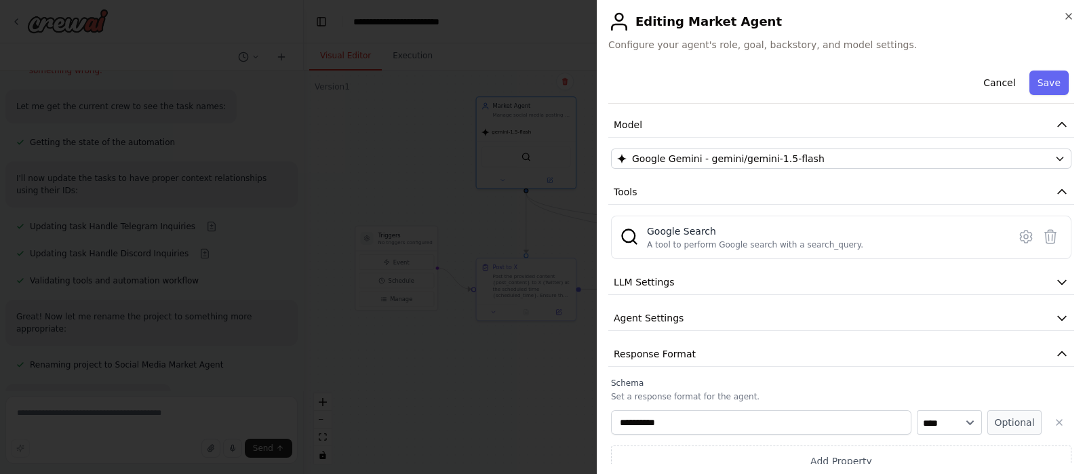
scroll to position [98, 0]
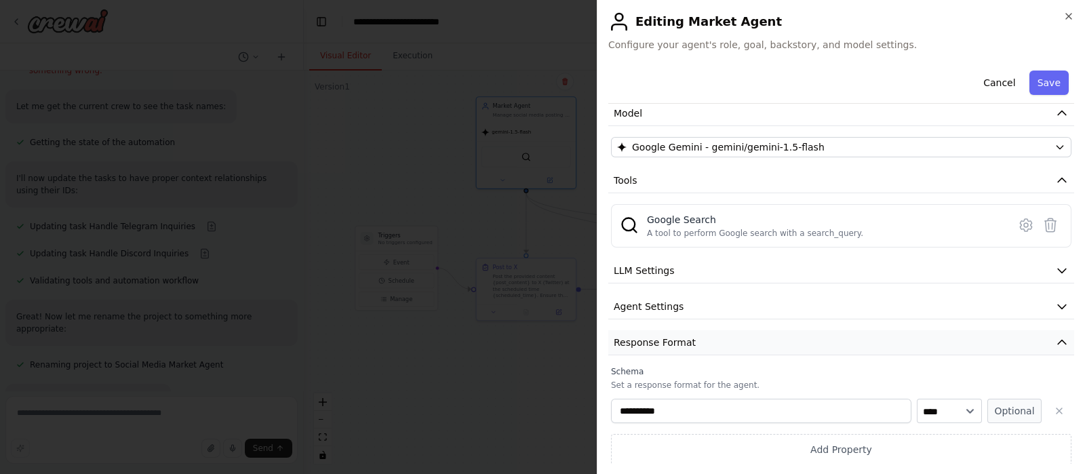
drag, startPoint x: 1047, startPoint y: 411, endPoint x: 1041, endPoint y: 378, distance: 33.7
click at [1054, 408] on icon "button" at bounding box center [1059, 411] width 11 height 11
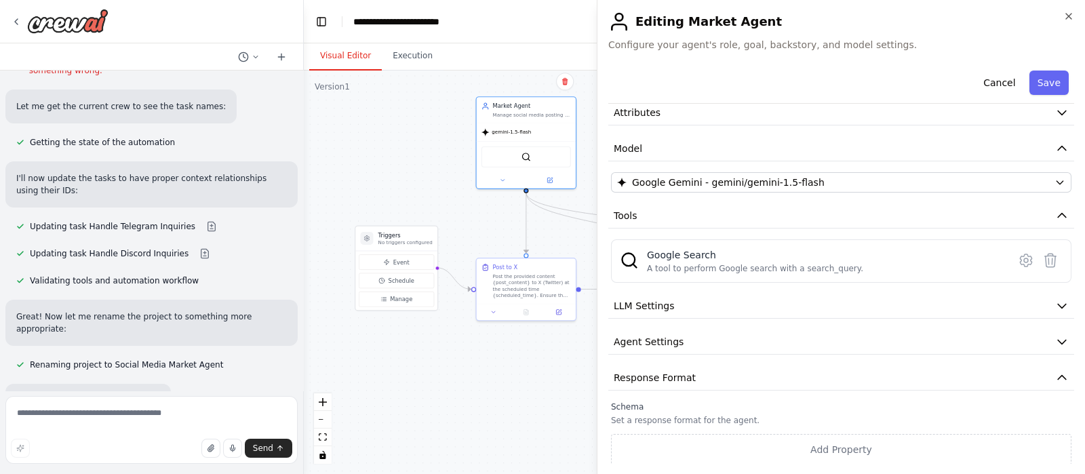
drag, startPoint x: 456, startPoint y: 369, endPoint x: 512, endPoint y: 345, distance: 60.5
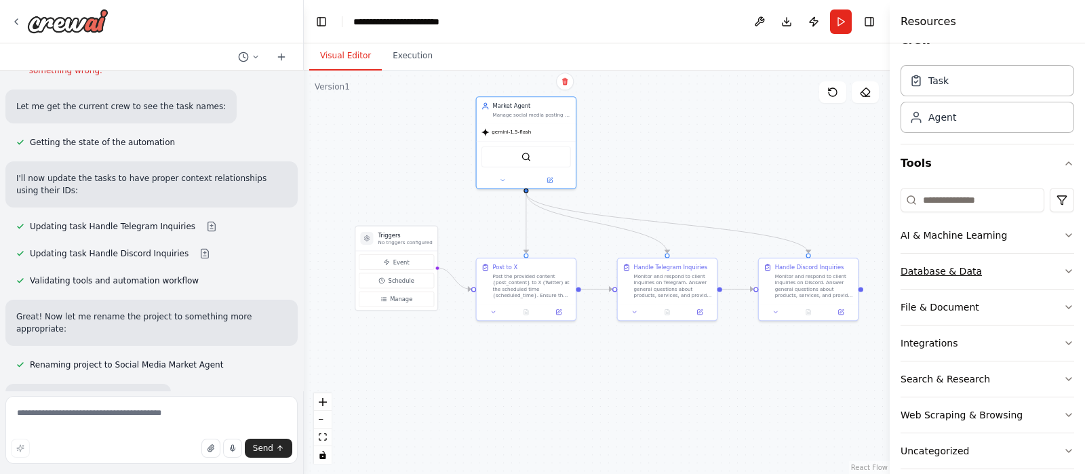
scroll to position [42, 0]
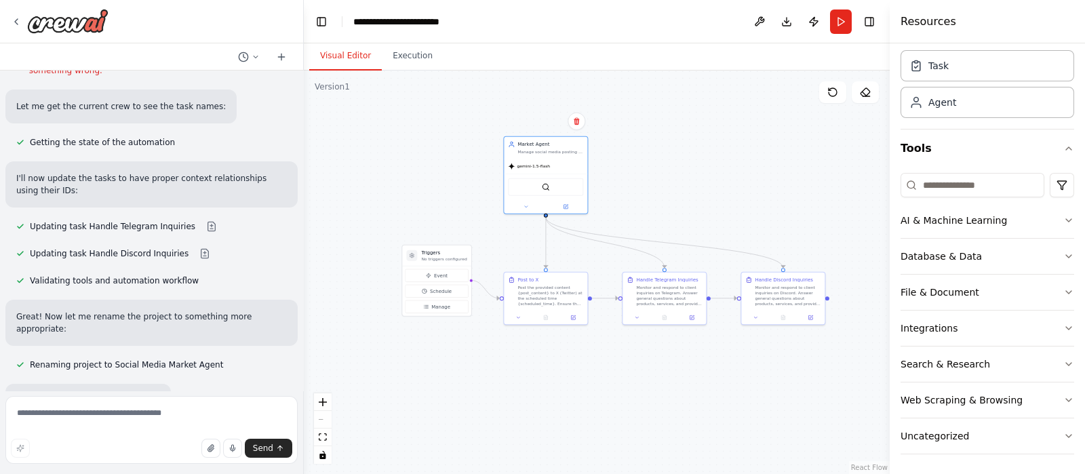
drag, startPoint x: 629, startPoint y: 182, endPoint x: 640, endPoint y: 236, distance: 54.7
click at [640, 237] on div ".deletable-edge-delete-btn { width: 20px; height: 20px; border: 0px solid #ffff…" at bounding box center [597, 273] width 586 height 404
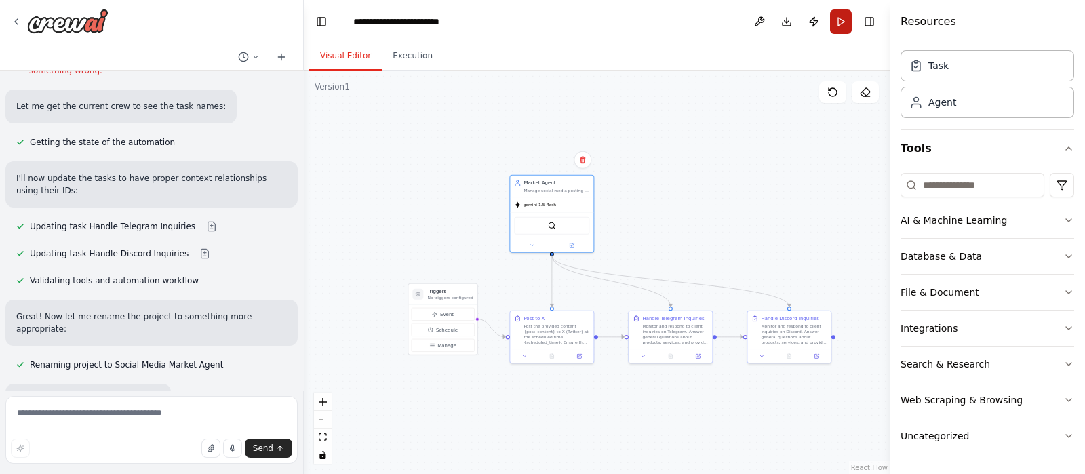
click at [838, 16] on button "Run" at bounding box center [841, 21] width 22 height 24
click at [817, 26] on button "Publish" at bounding box center [814, 21] width 22 height 24
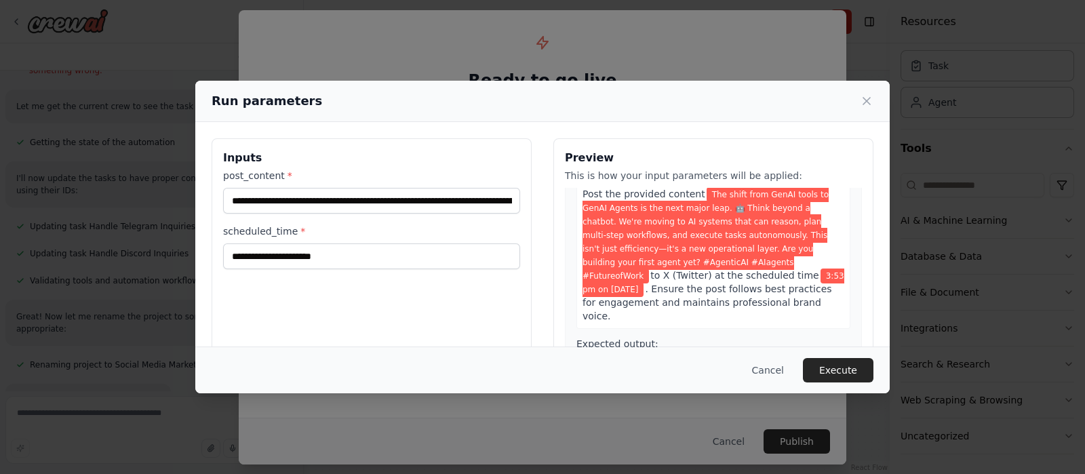
scroll to position [84, 0]
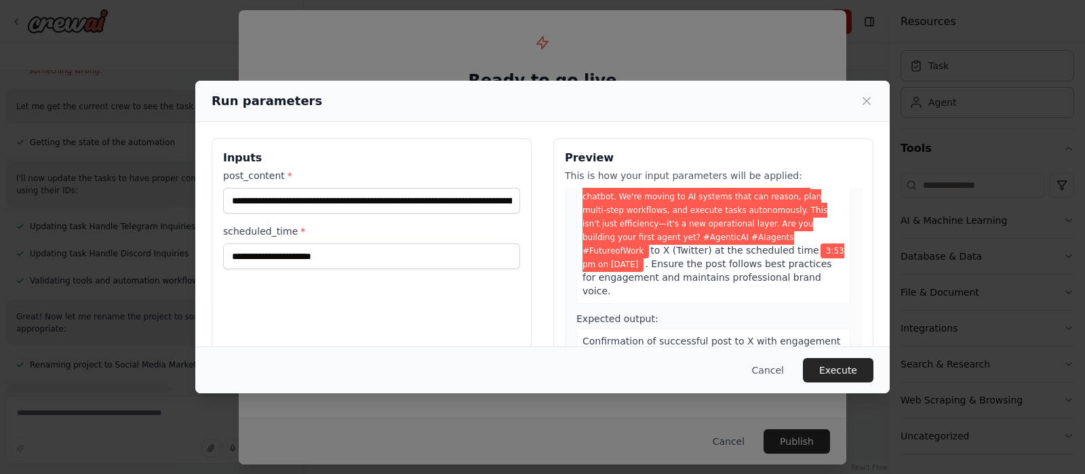
click at [777, 358] on button "Cancel" at bounding box center [768, 370] width 54 height 24
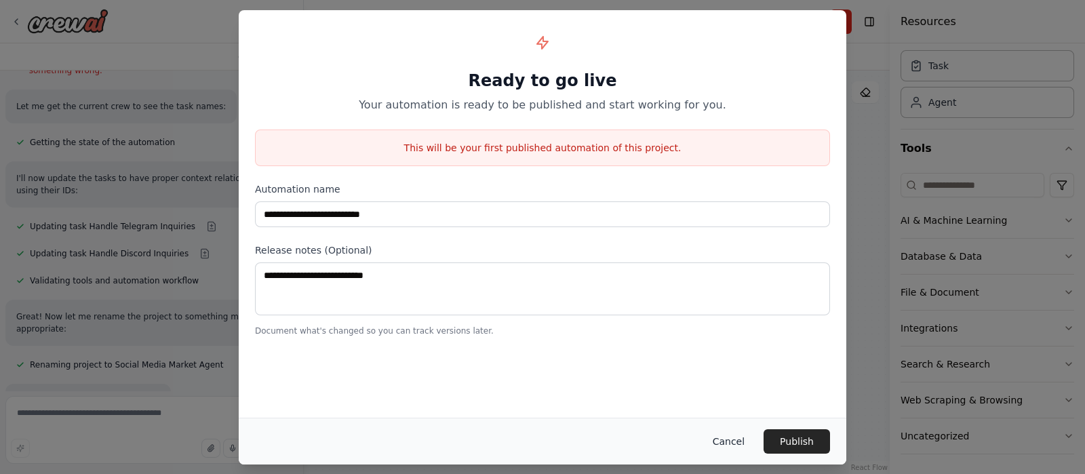
click at [741, 438] on button "Cancel" at bounding box center [729, 441] width 54 height 24
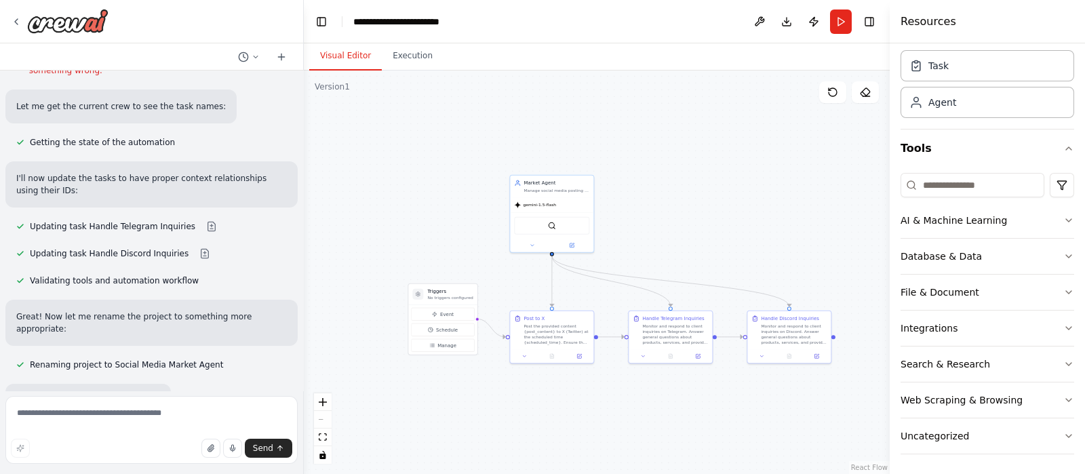
click at [837, 22] on button "Run" at bounding box center [841, 21] width 22 height 24
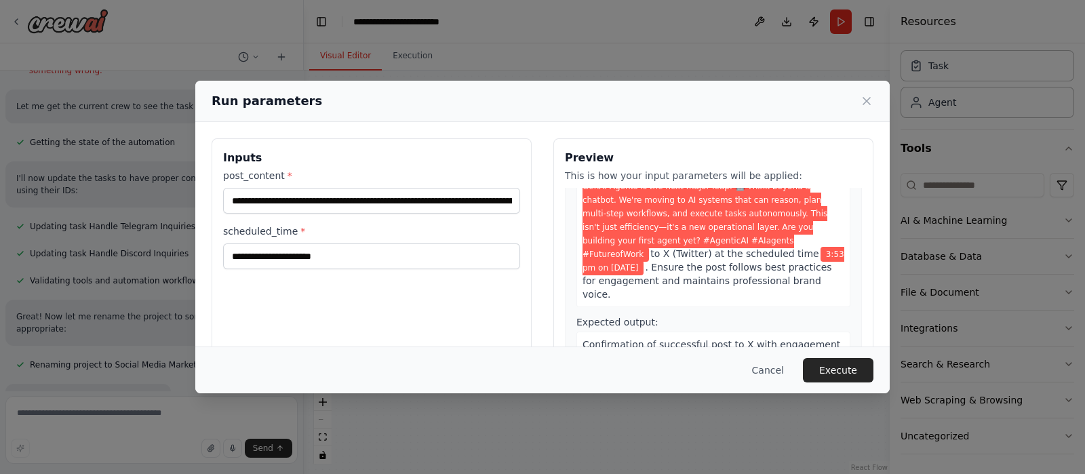
scroll to position [169, 0]
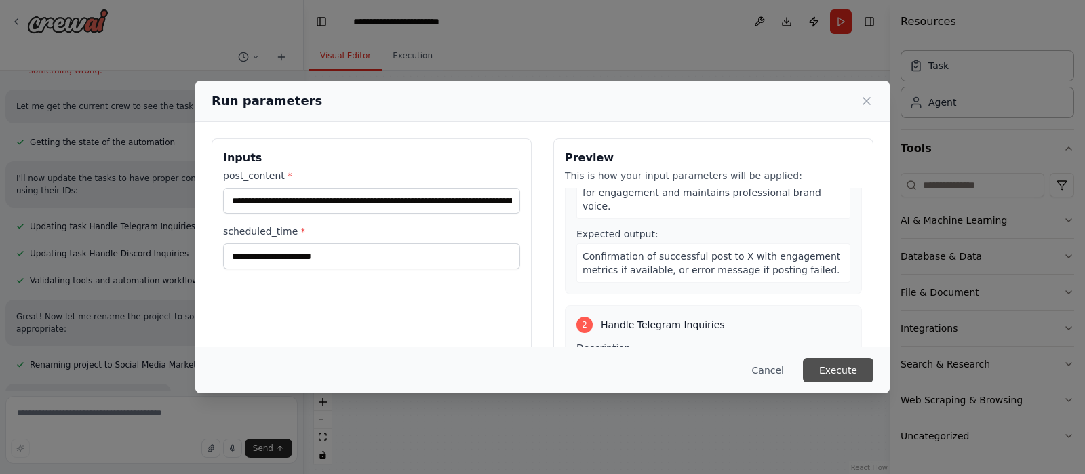
click at [857, 366] on button "Execute" at bounding box center [838, 370] width 71 height 24
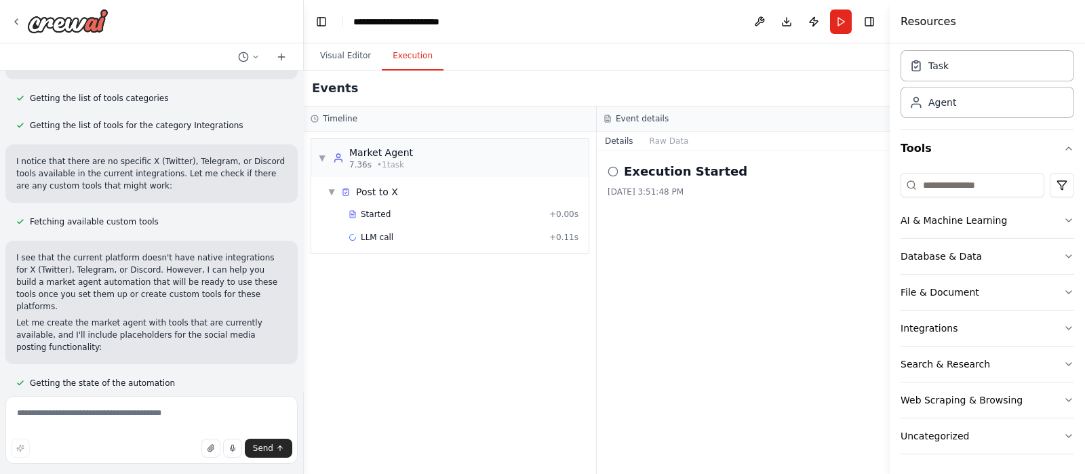
scroll to position [0, 0]
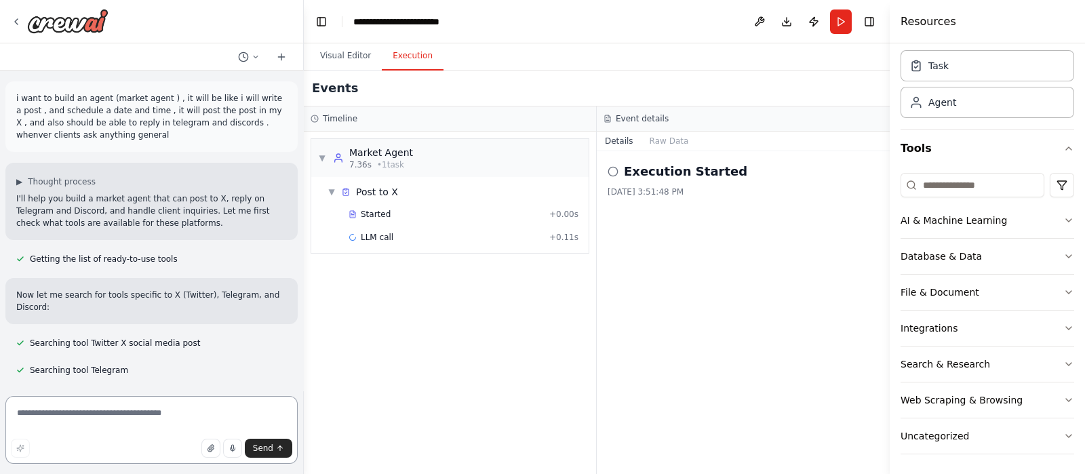
click at [209, 416] on textarea at bounding box center [151, 430] width 292 height 68
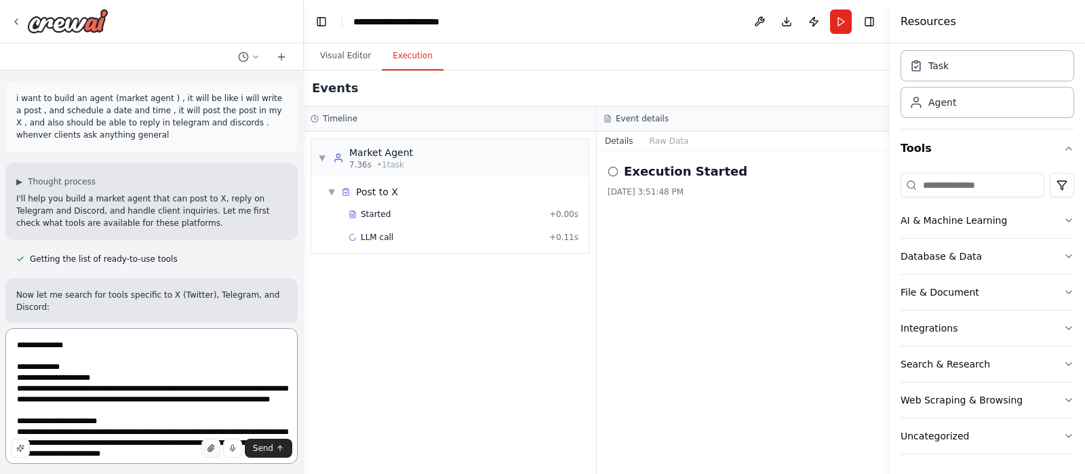
scroll to position [2308, 0]
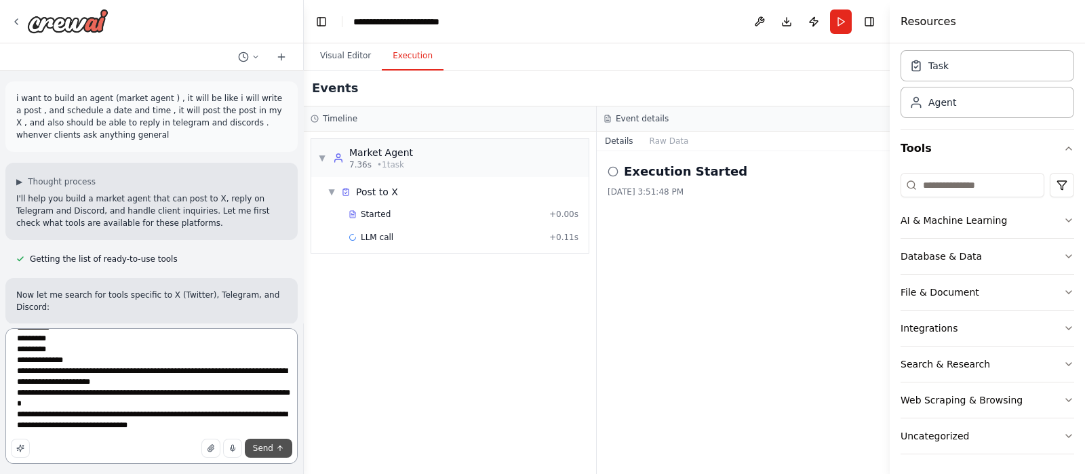
type textarea "**********"
click at [271, 446] on span "Send" at bounding box center [263, 448] width 20 height 11
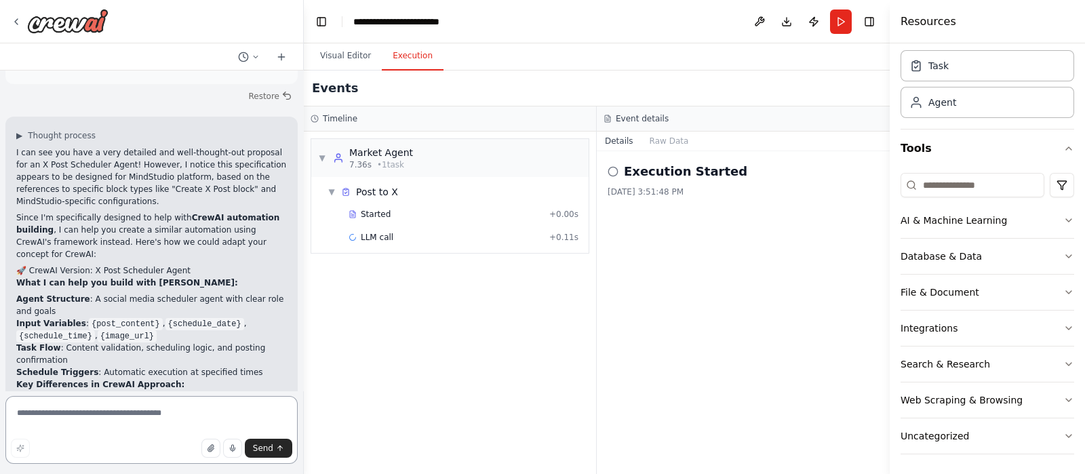
scroll to position [3287, 0]
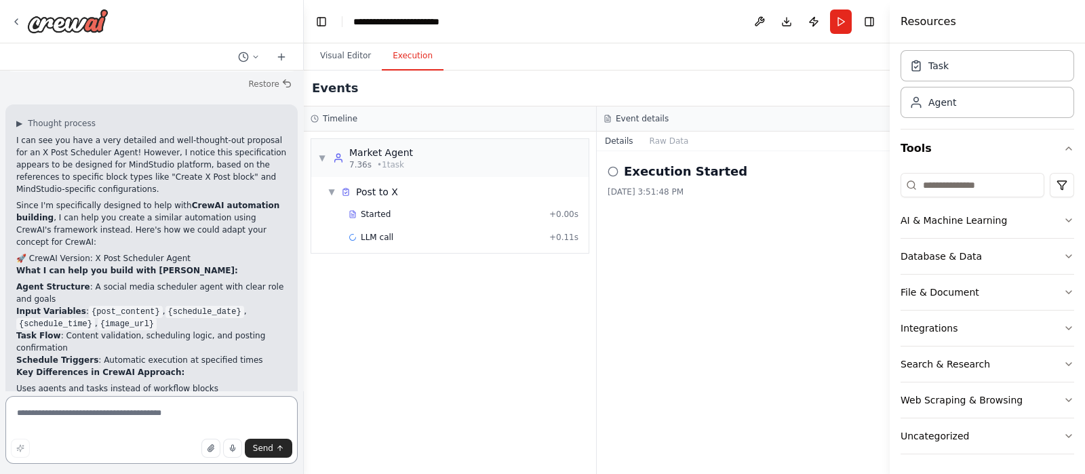
click at [196, 410] on textarea at bounding box center [151, 430] width 292 height 68
type textarea "***"
click at [275, 448] on button "Send" at bounding box center [268, 448] width 47 height 19
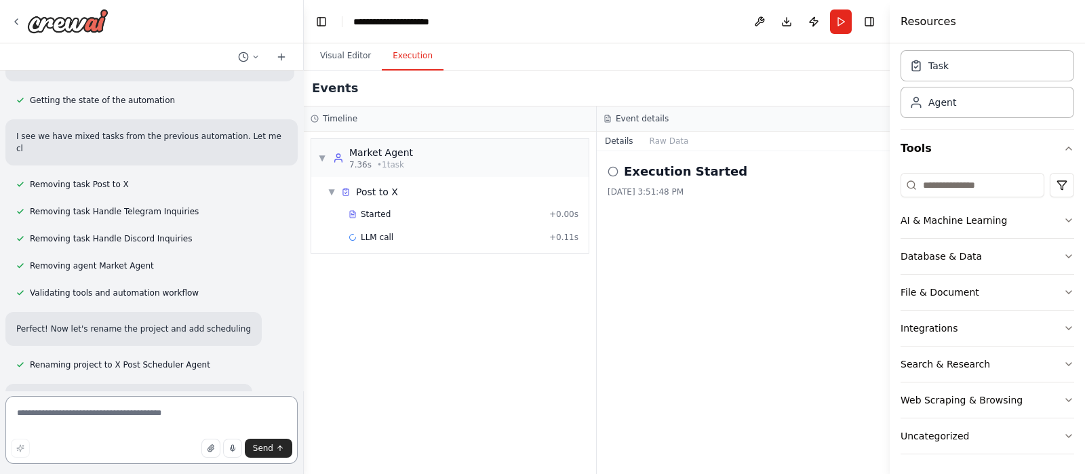
scroll to position [4140, 0]
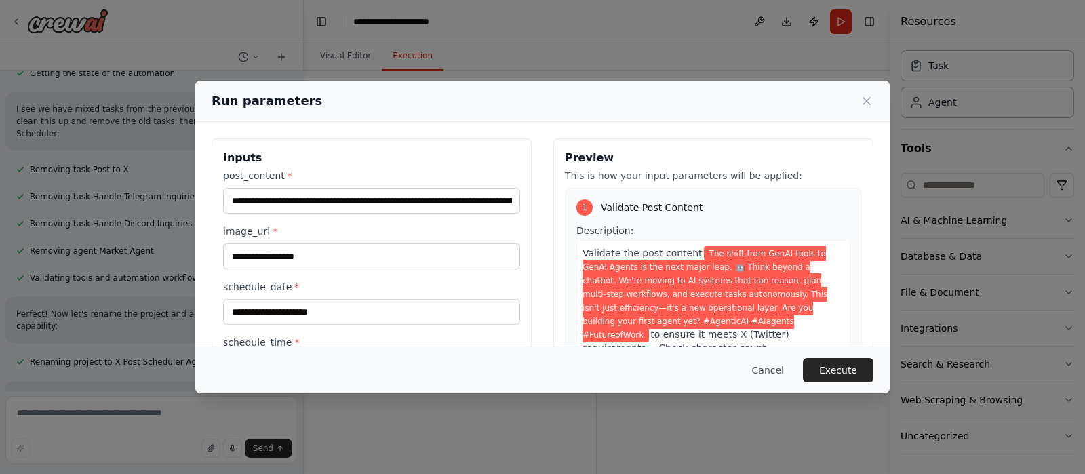
scroll to position [4155, 0]
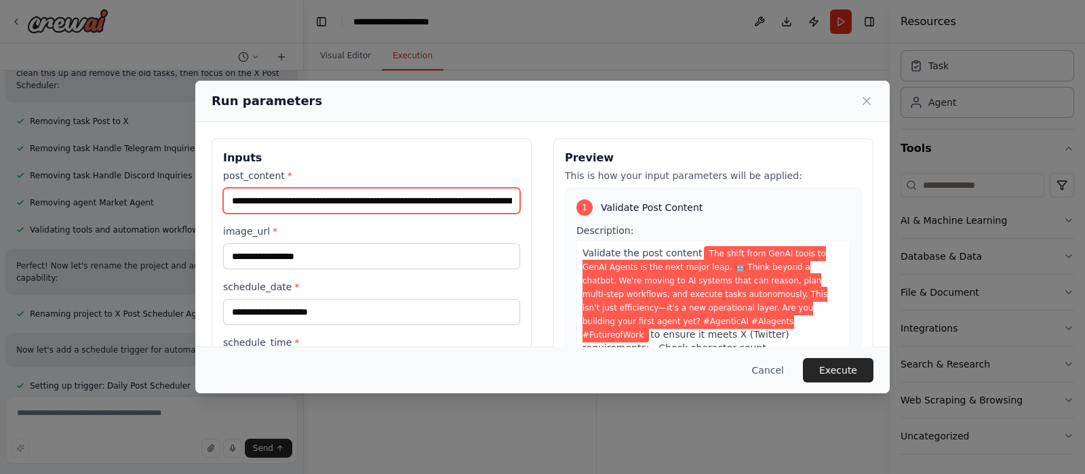
click at [471, 208] on input "**********" at bounding box center [371, 201] width 297 height 26
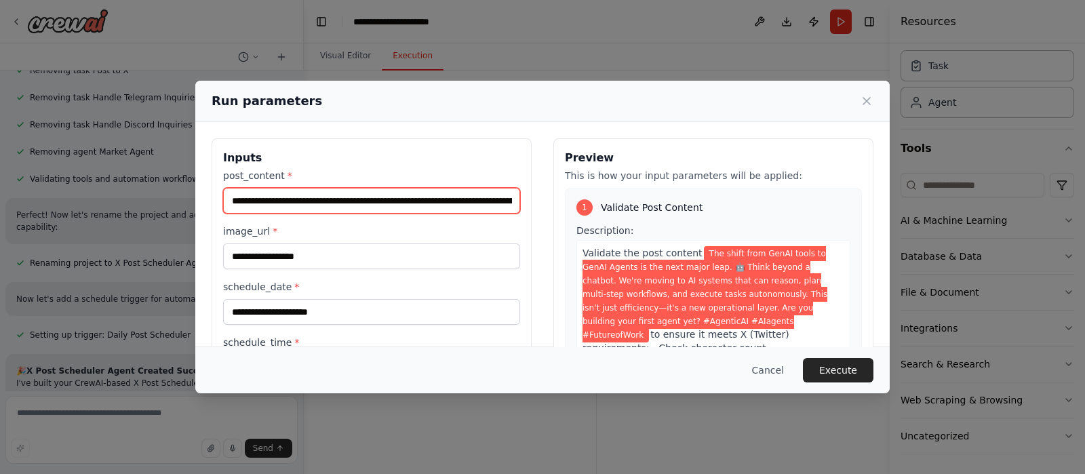
scroll to position [84, 0]
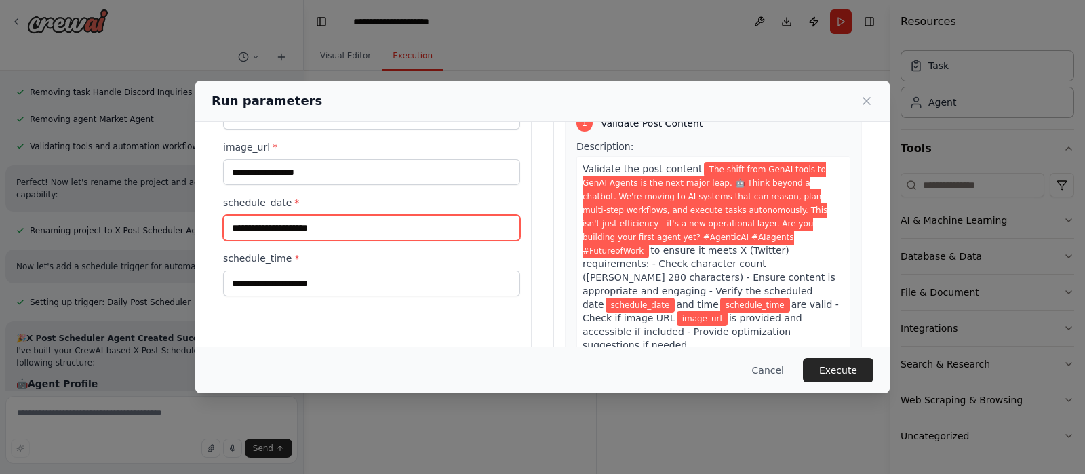
click at [463, 229] on input "schedule_date *" at bounding box center [371, 228] width 297 height 26
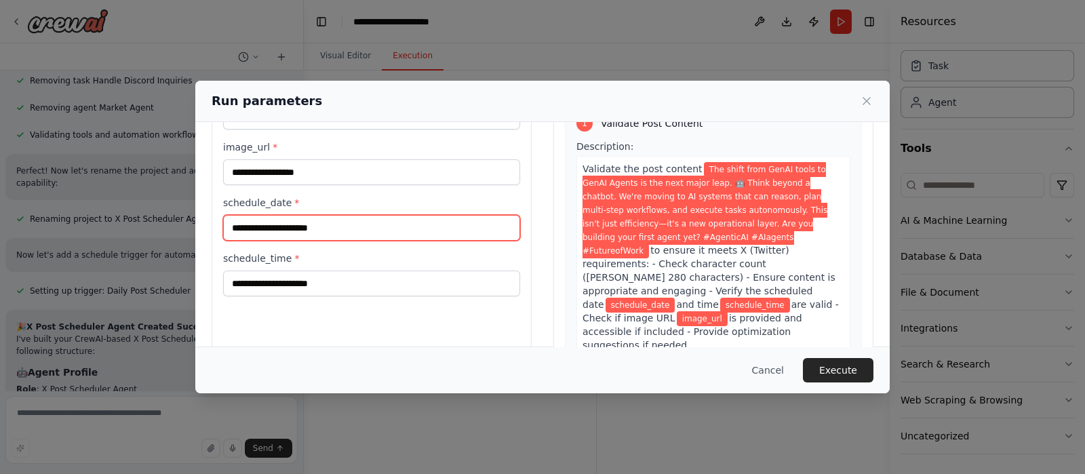
type input "*"
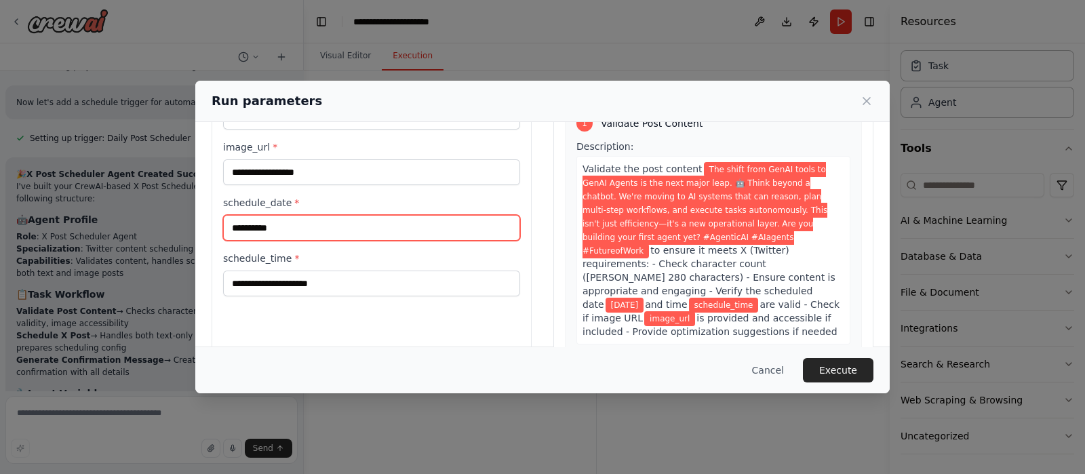
scroll to position [4451, 0]
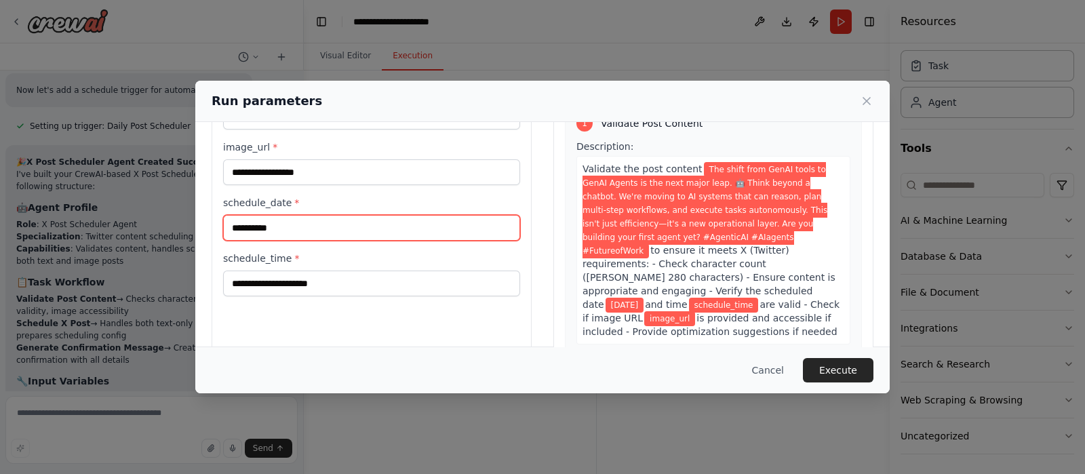
type input "**********"
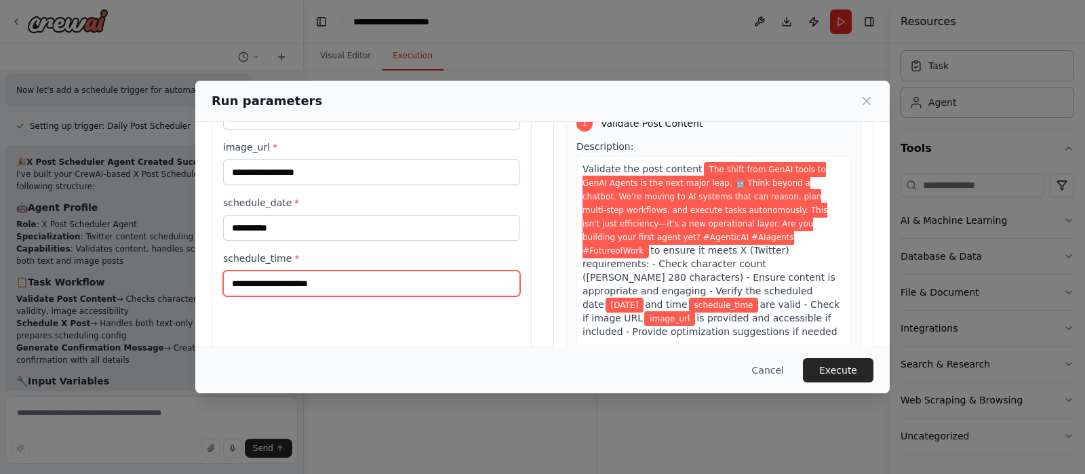
scroll to position [4462, 0]
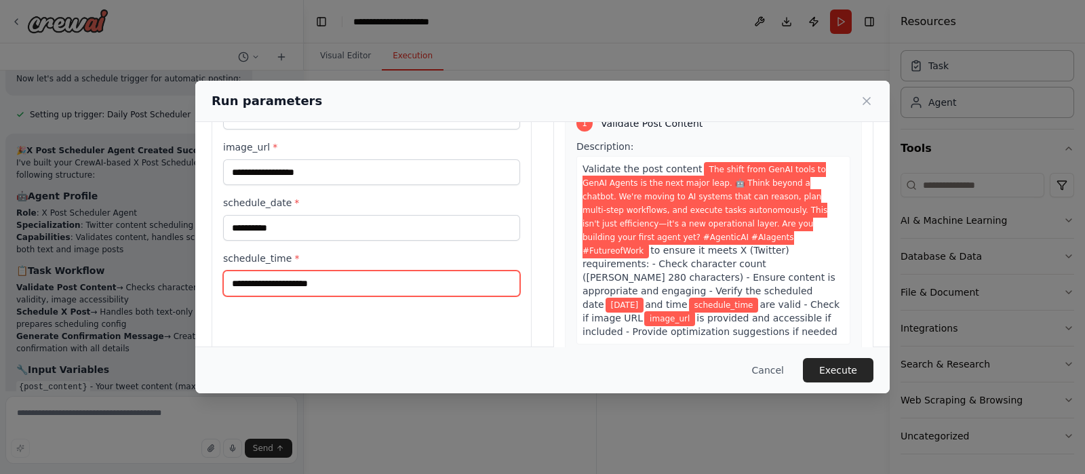
click at [396, 286] on input "schedule_time *" at bounding box center [371, 284] width 297 height 26
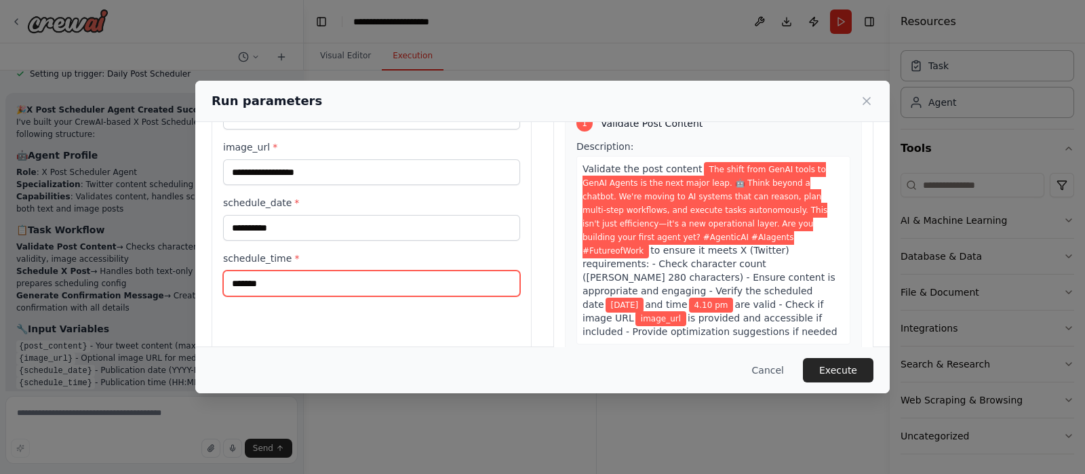
scroll to position [0, 0]
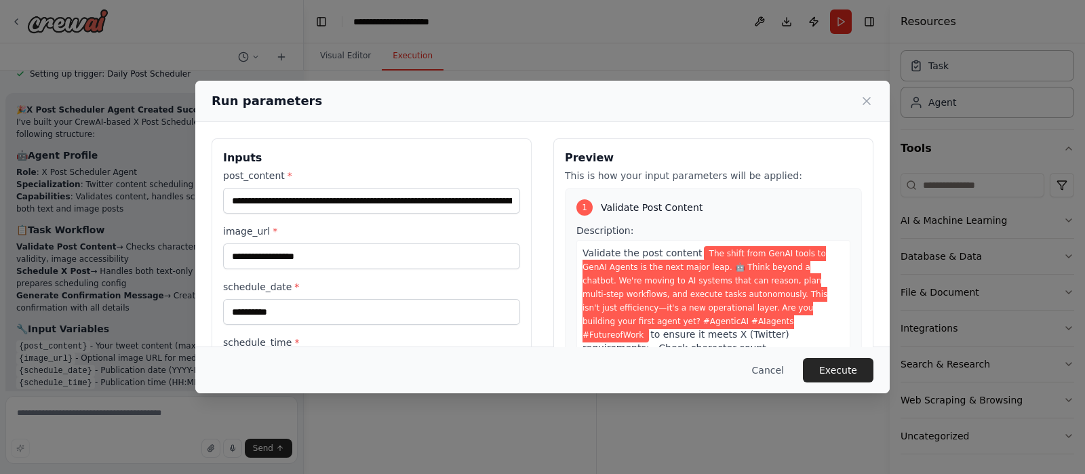
type input "*******"
click at [411, 260] on input "image_url *" at bounding box center [371, 257] width 297 height 26
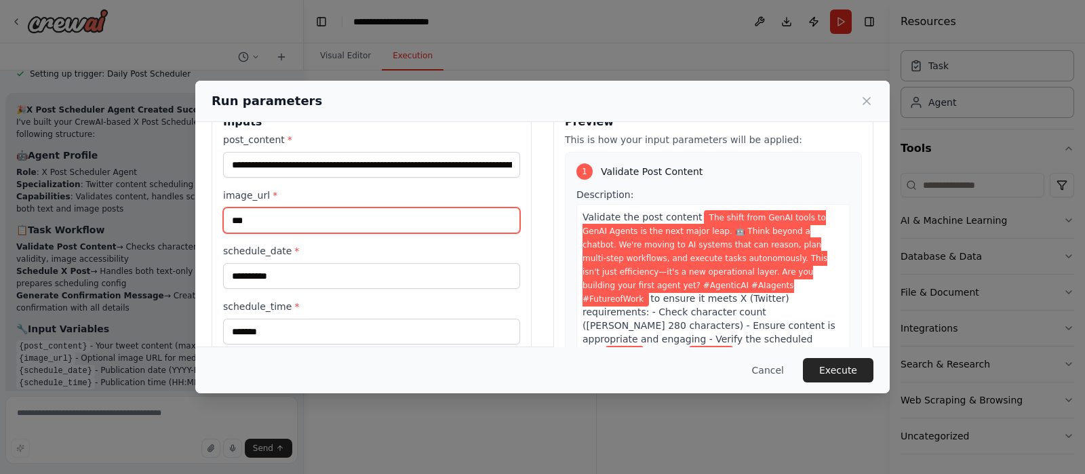
scroll to position [84, 0]
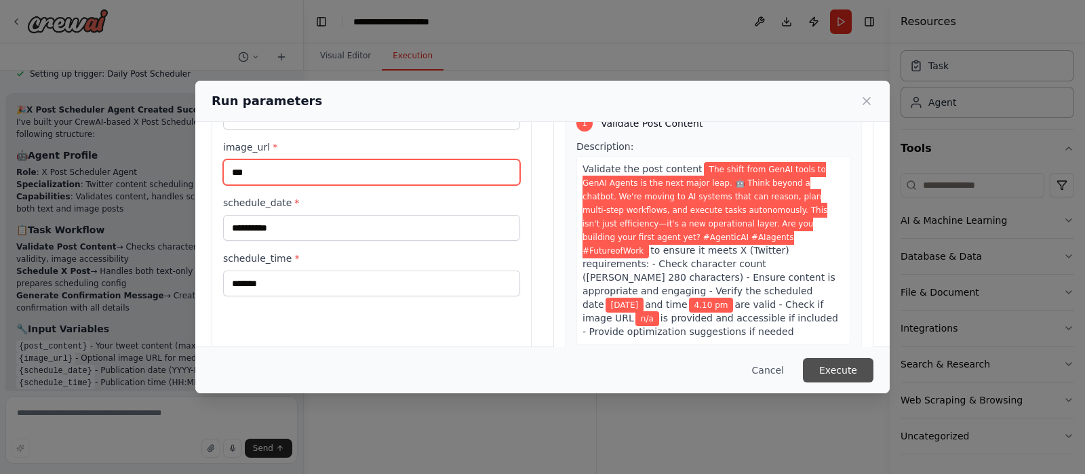
type input "***"
click at [835, 367] on button "Execute" at bounding box center [838, 370] width 71 height 24
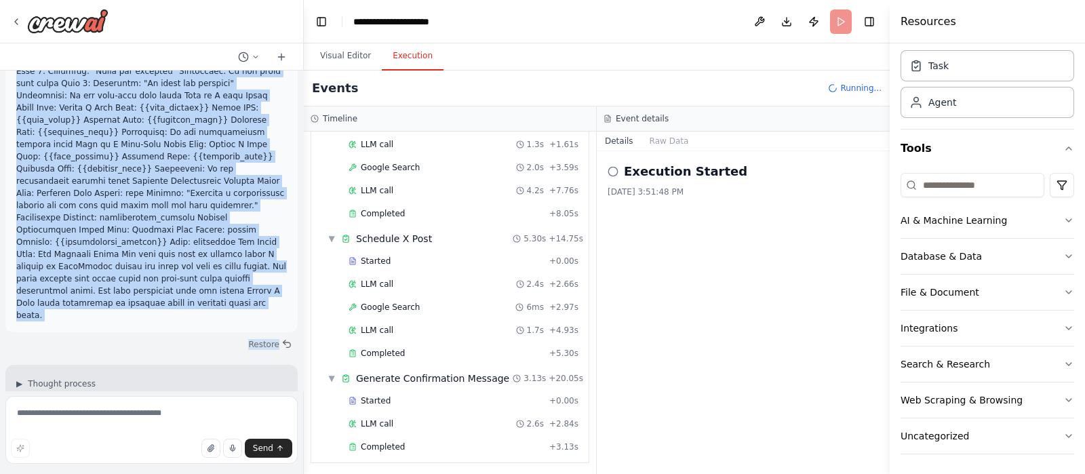
scroll to position [2925, 0]
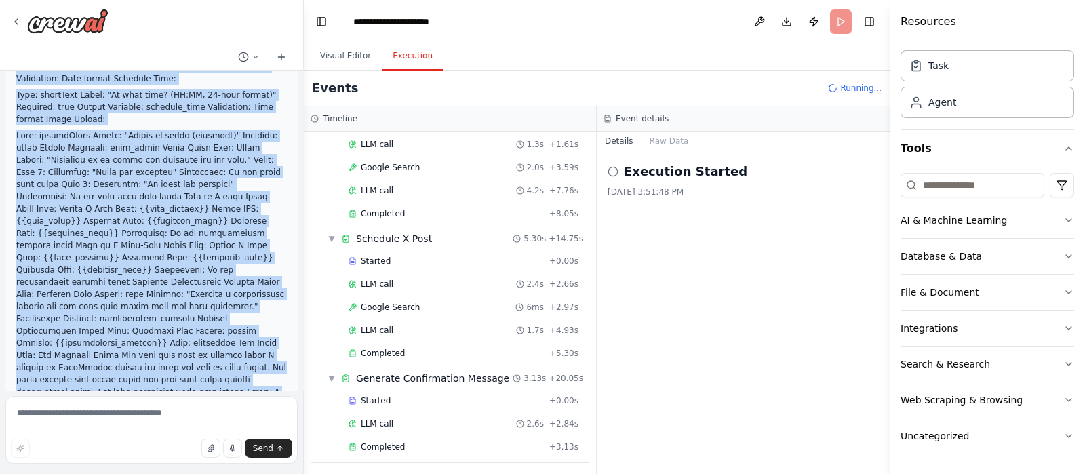
drag, startPoint x: 47, startPoint y: 168, endPoint x: 210, endPoint y: 263, distance: 188.2
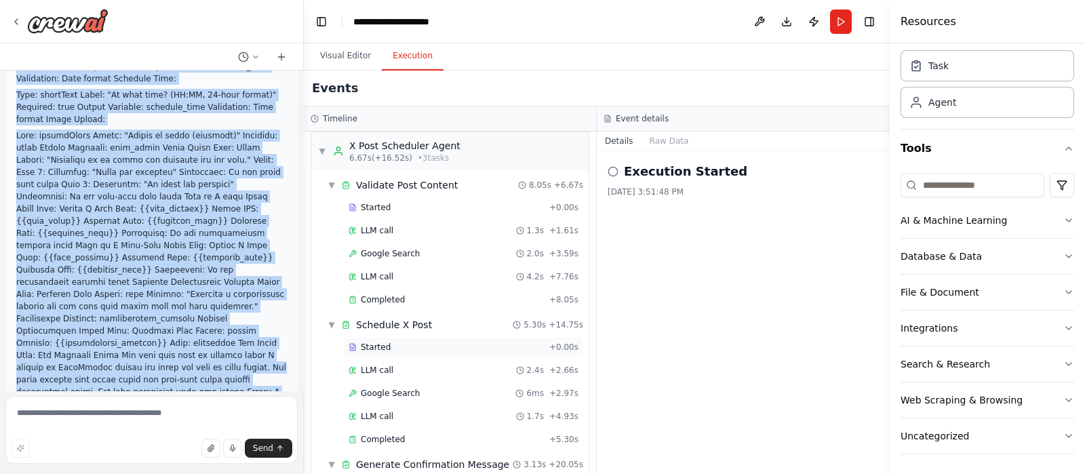
scroll to position [93, 0]
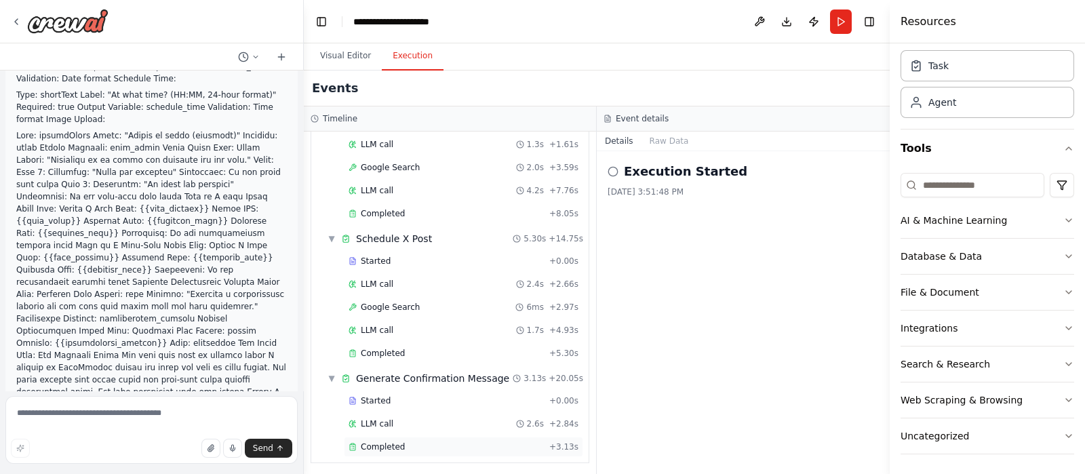
click at [513, 443] on div "Completed" at bounding box center [446, 447] width 195 height 11
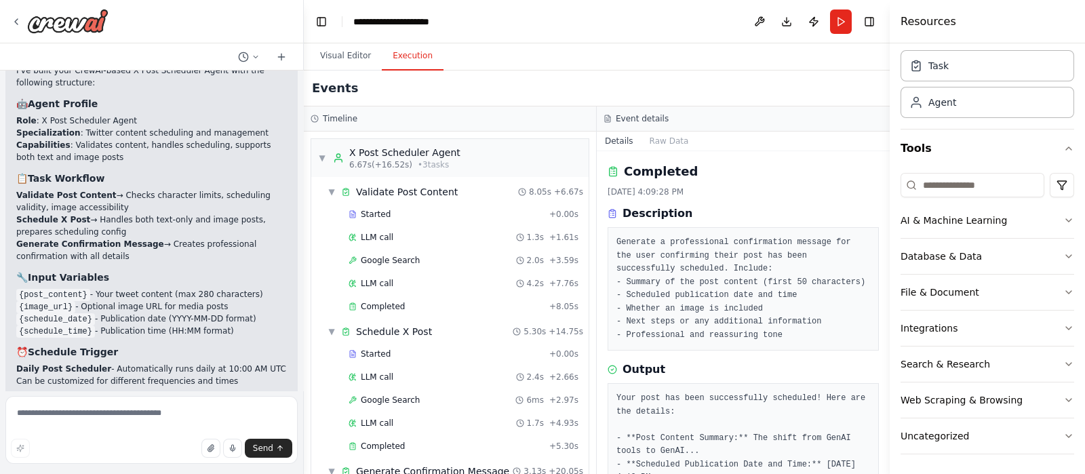
scroll to position [4528, 0]
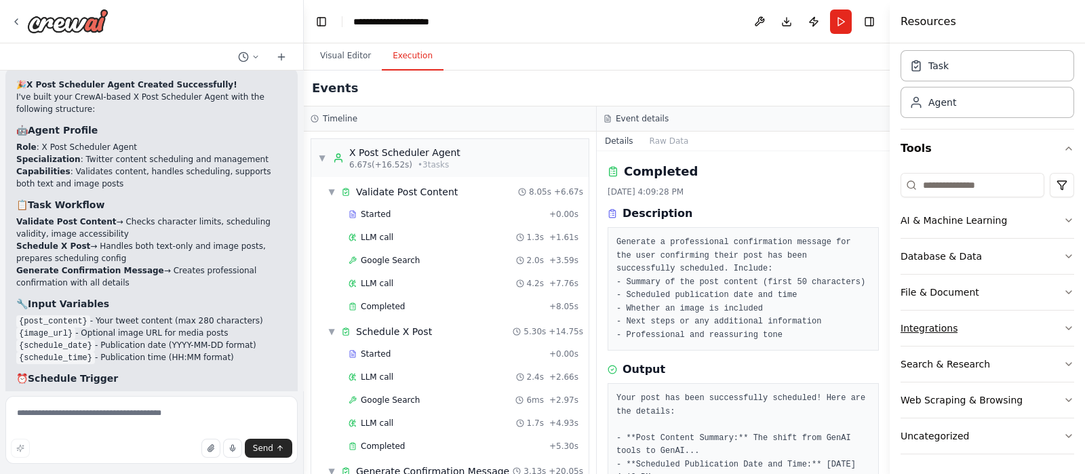
click at [981, 330] on button "Integrations" at bounding box center [988, 328] width 174 height 35
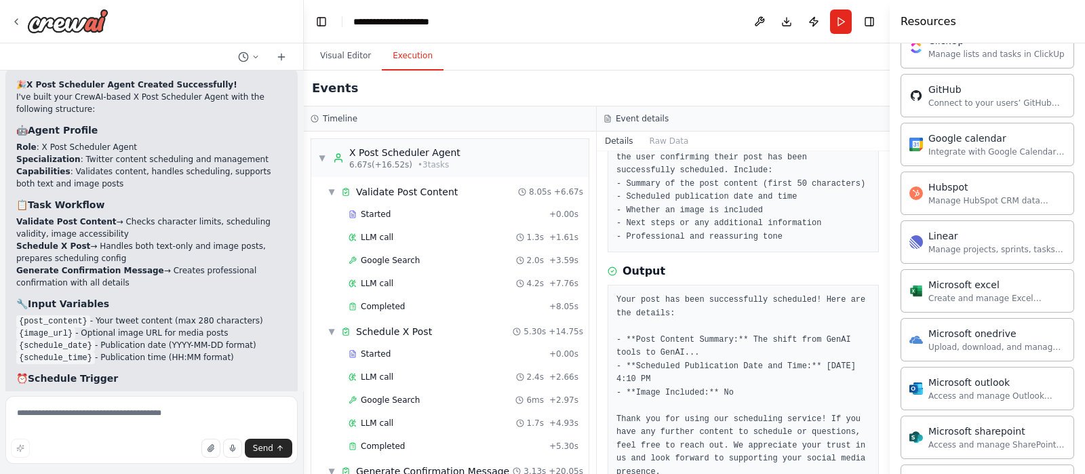
scroll to position [132, 0]
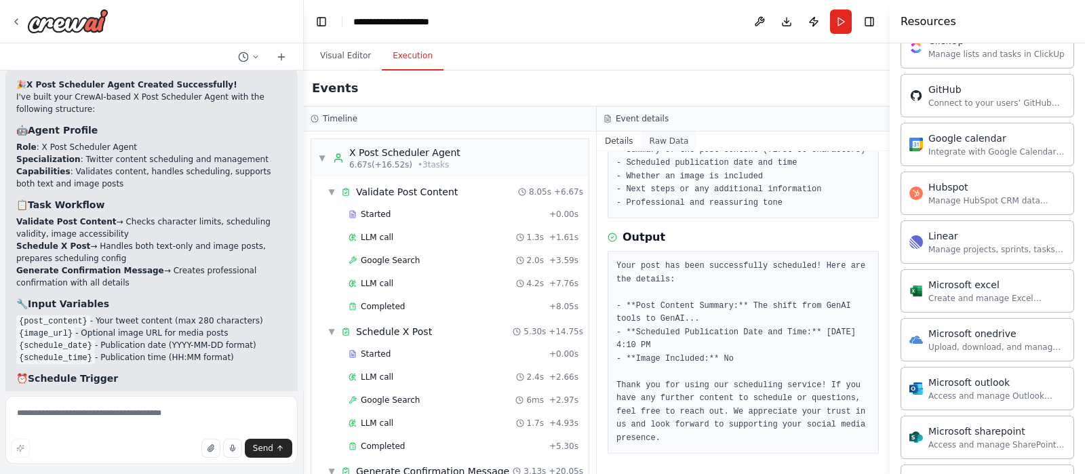
click at [655, 140] on button "Raw Data" at bounding box center [670, 141] width 56 height 19
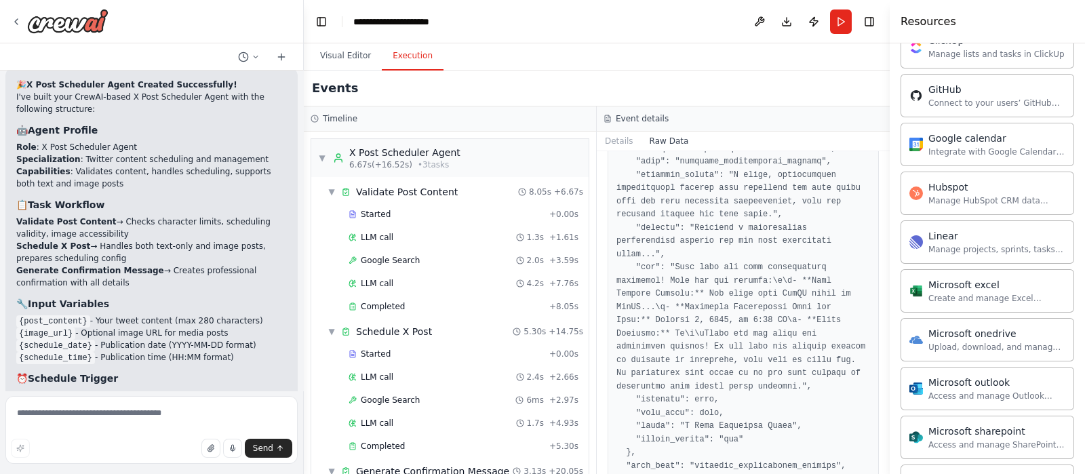
scroll to position [424, 0]
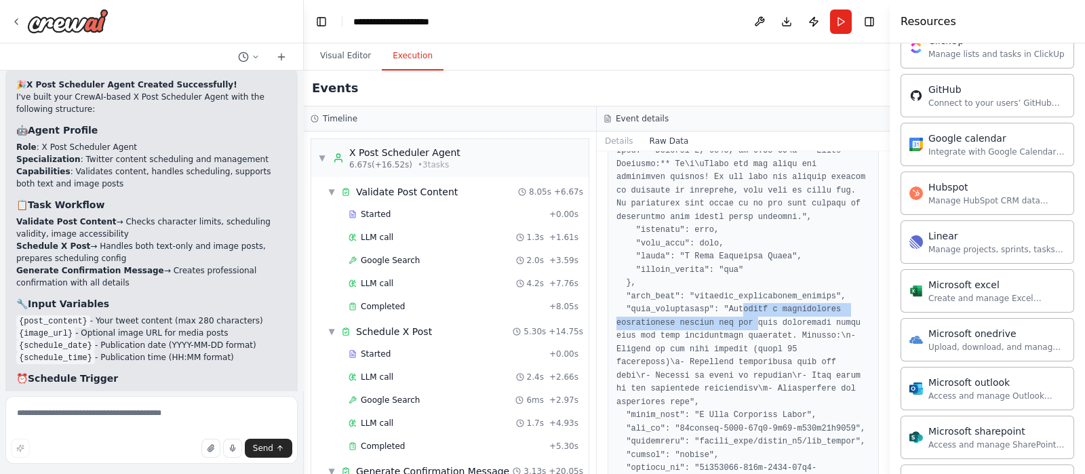
drag, startPoint x: 733, startPoint y: 277, endPoint x: 747, endPoint y: 298, distance: 26.3
click at [802, 408] on pre at bounding box center [744, 482] width 254 height 1416
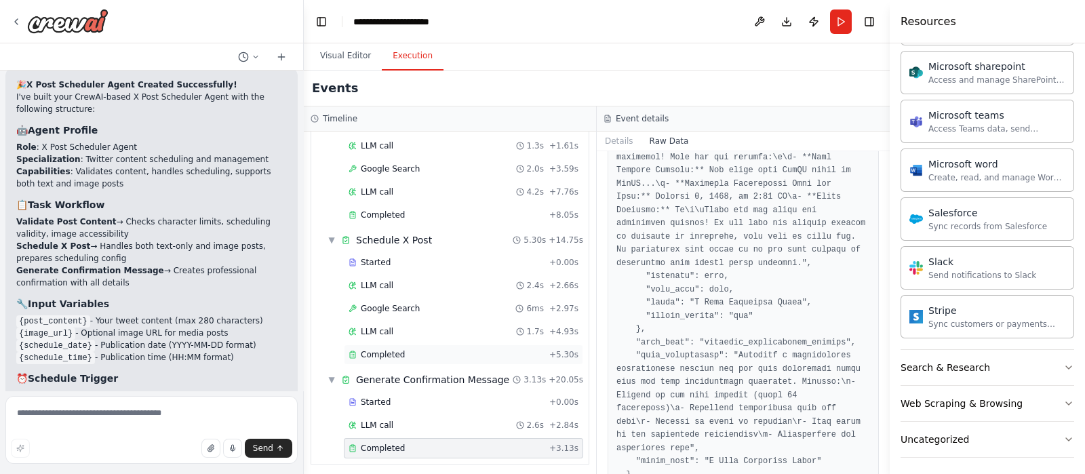
scroll to position [93, 0]
click at [459, 437] on div "Completed + 3.13s" at bounding box center [463, 447] width 239 height 20
click at [458, 418] on div "LLM call 2.6s + 2.84s" at bounding box center [464, 423] width 230 height 11
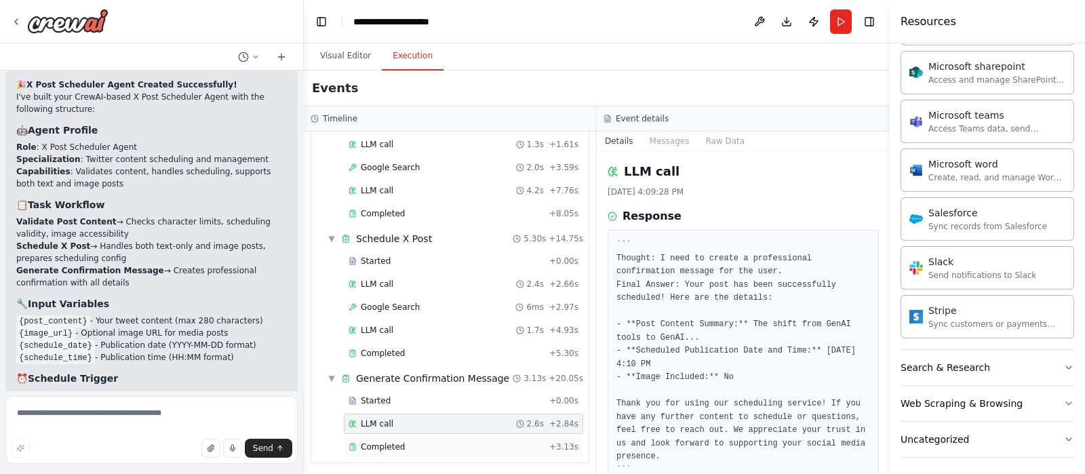
click at [458, 442] on div "Completed" at bounding box center [446, 447] width 195 height 11
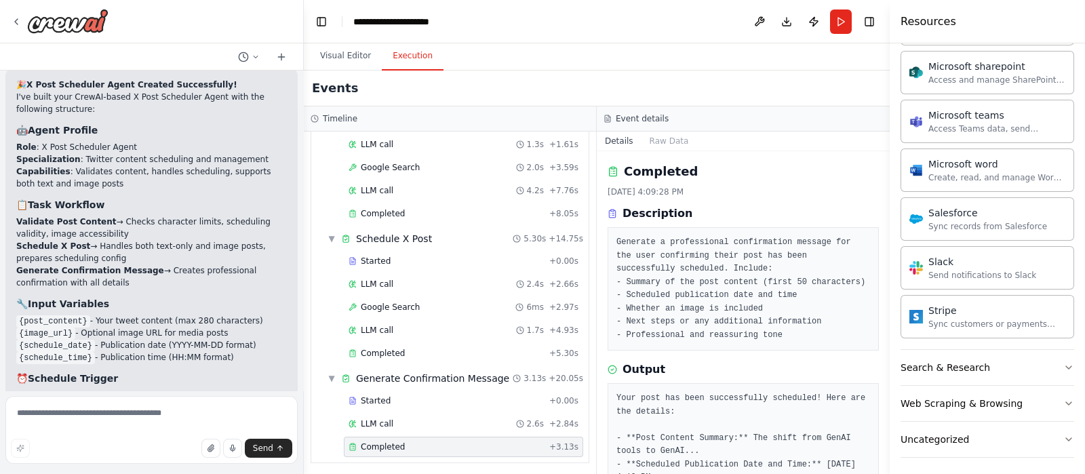
click at [619, 132] on button "Details" at bounding box center [619, 141] width 45 height 19
click at [646, 144] on button "Raw Data" at bounding box center [670, 141] width 56 height 19
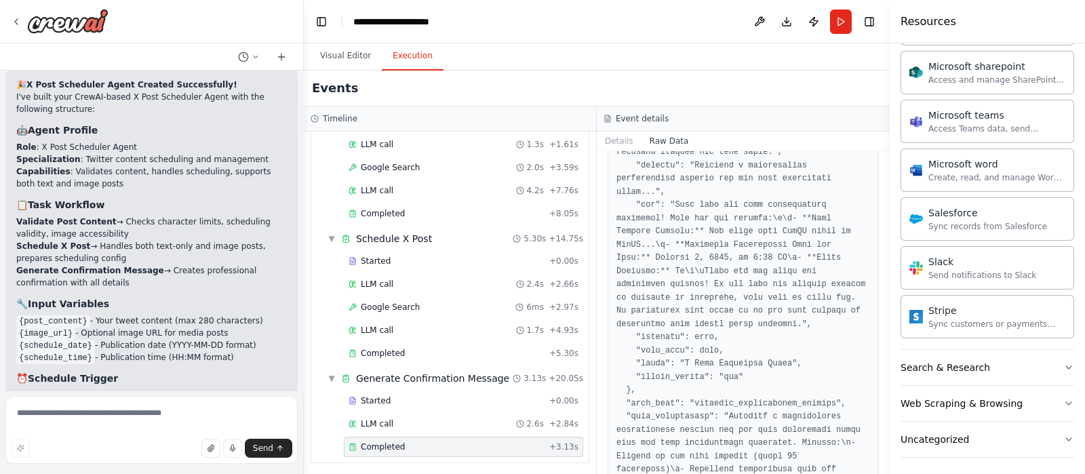
scroll to position [509, 0]
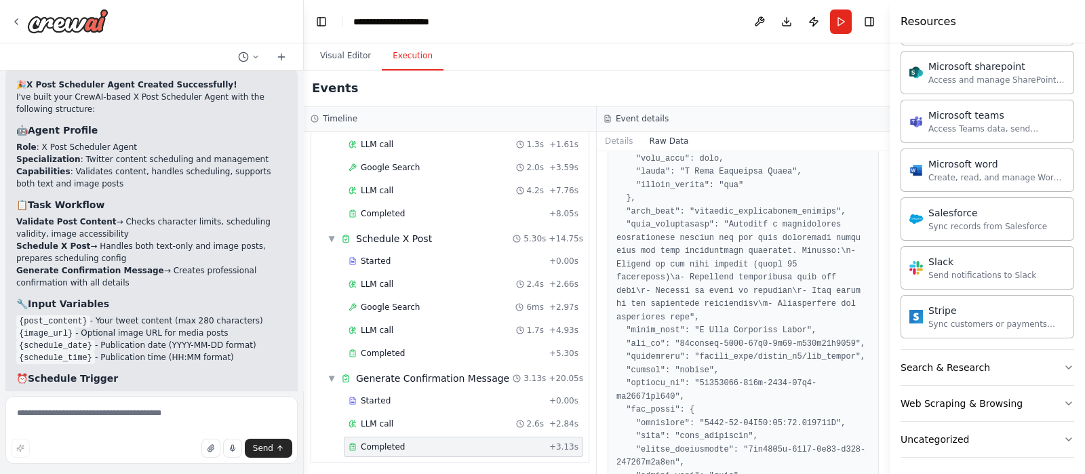
click at [805, 24] on button "Publish" at bounding box center [814, 21] width 22 height 24
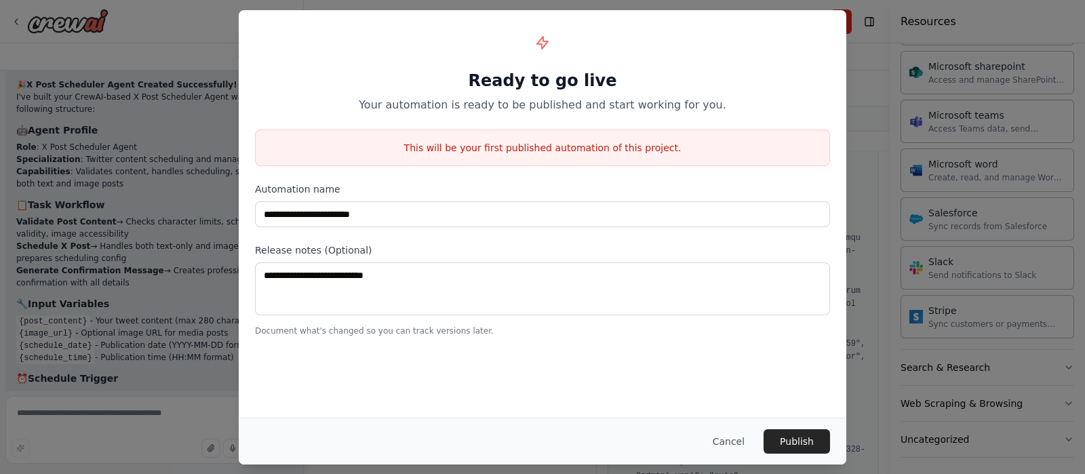
click at [739, 442] on button "Cancel" at bounding box center [729, 441] width 54 height 24
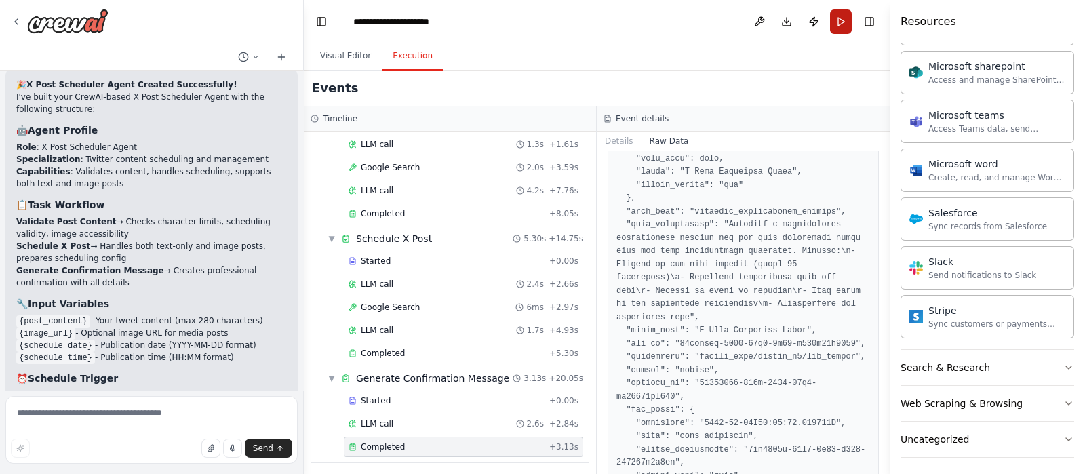
click at [849, 18] on button "Run" at bounding box center [841, 21] width 22 height 24
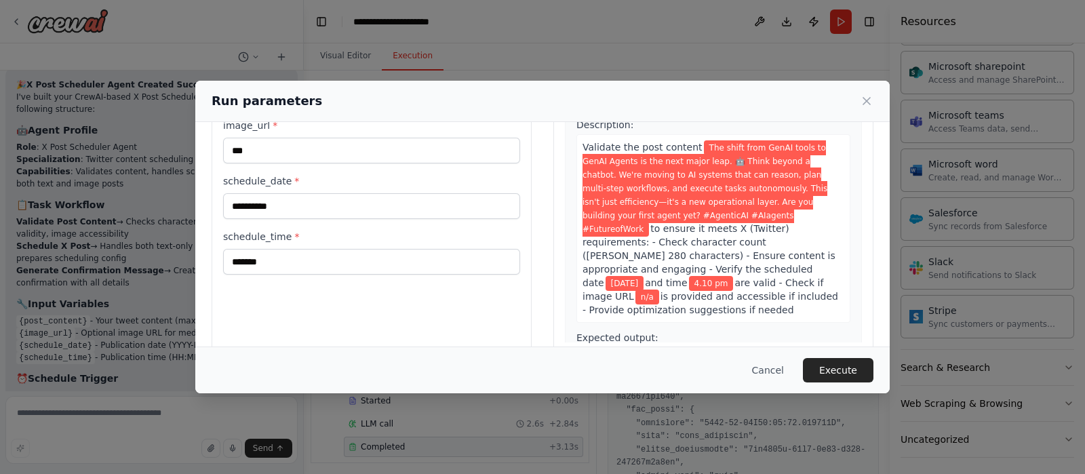
scroll to position [129, 0]
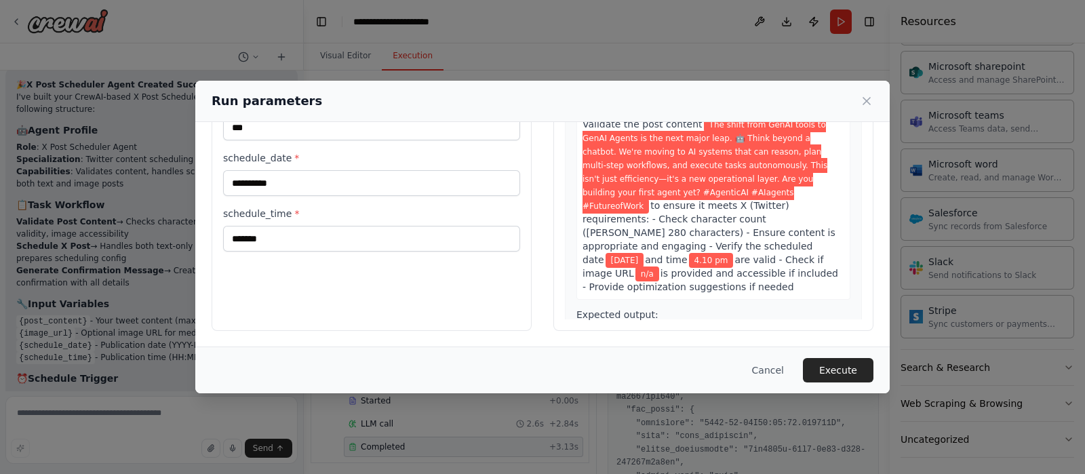
click at [741, 308] on div "Expected output: A validation report confirming the post content meets all requ…" at bounding box center [714, 349] width 274 height 83
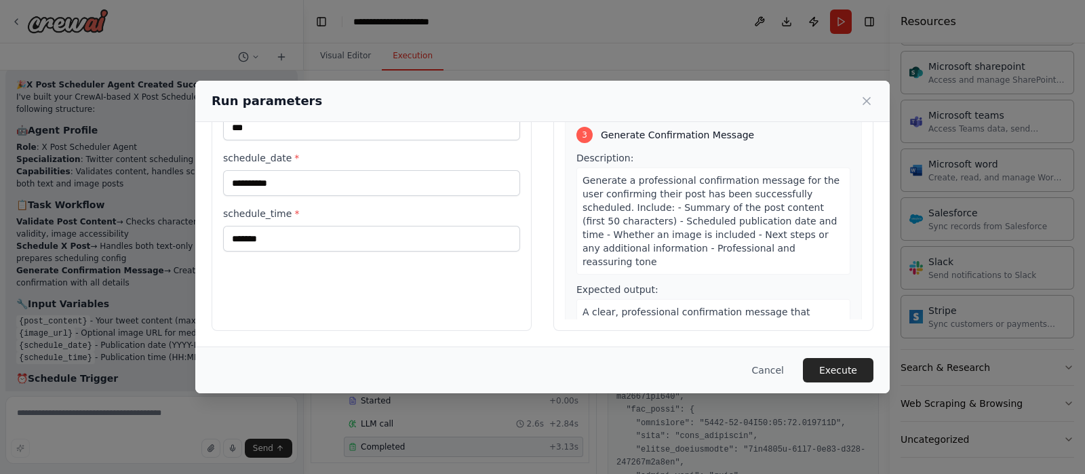
scroll to position [639, 0]
click at [774, 374] on button "Cancel" at bounding box center [768, 370] width 54 height 24
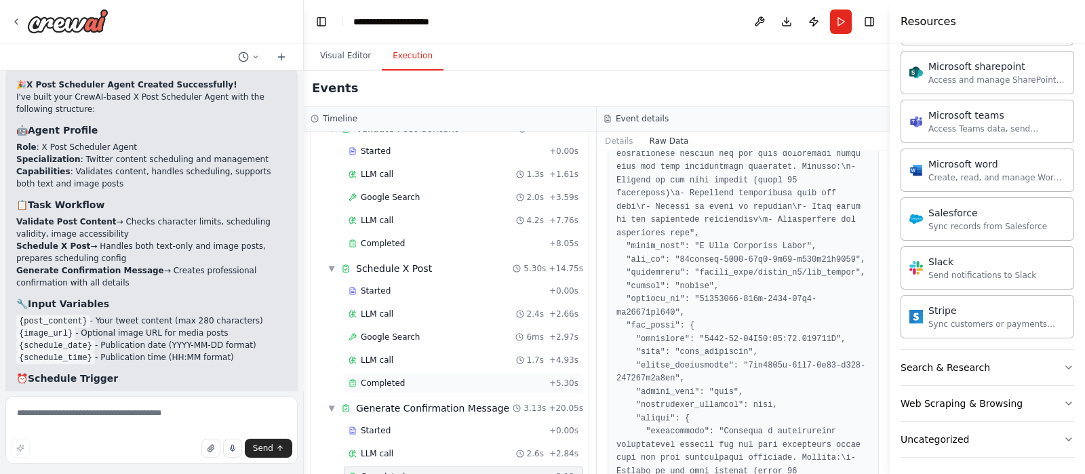
scroll to position [0, 0]
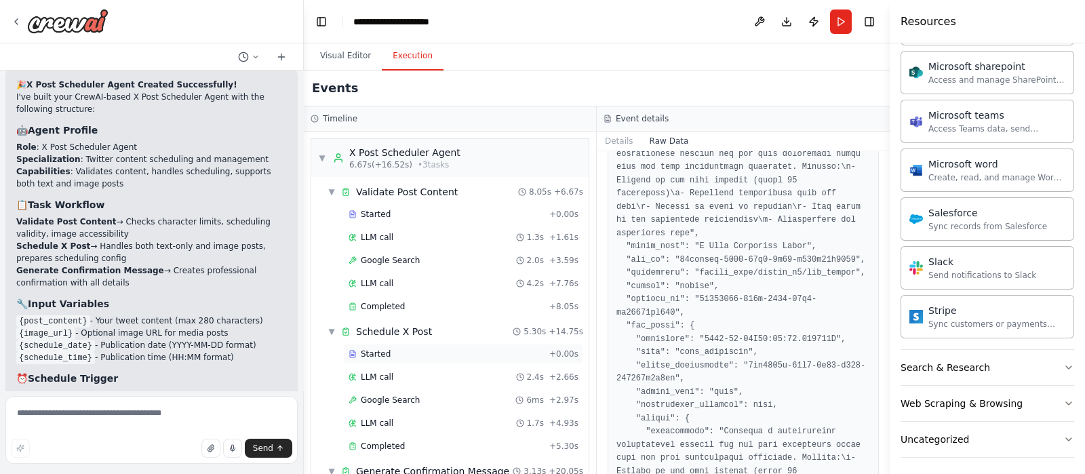
click at [431, 354] on div "Started" at bounding box center [446, 354] width 195 height 11
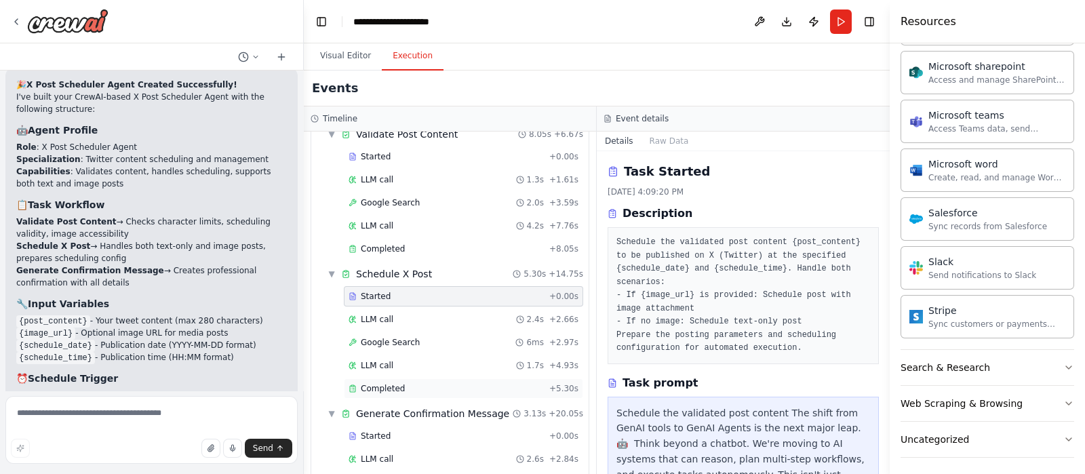
scroll to position [84, 0]
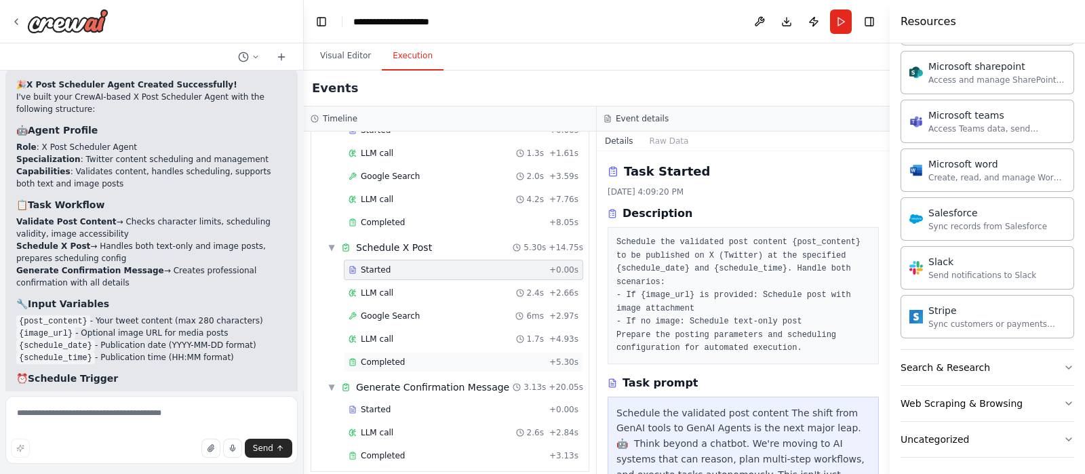
click at [434, 359] on div "Completed" at bounding box center [446, 362] width 195 height 11
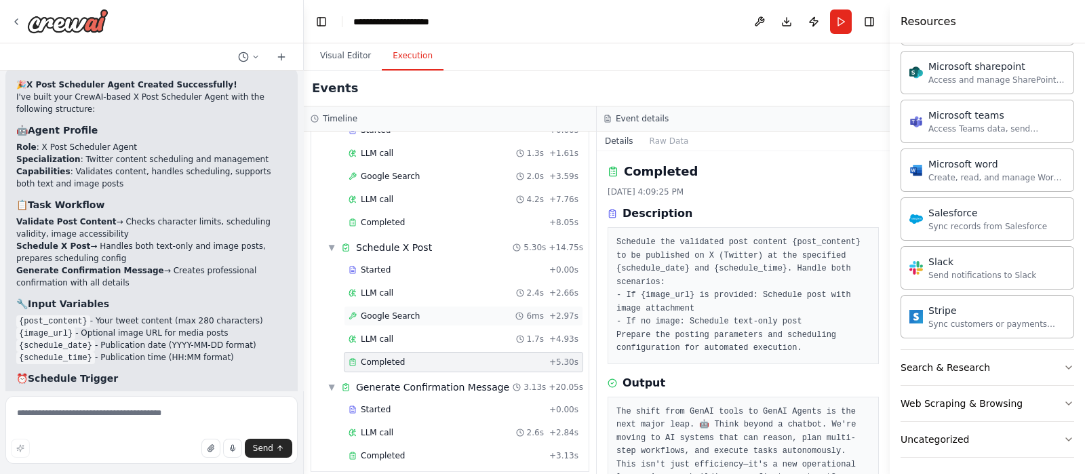
click at [434, 311] on div "Google Search 6ms + 2.97s" at bounding box center [464, 316] width 230 height 11
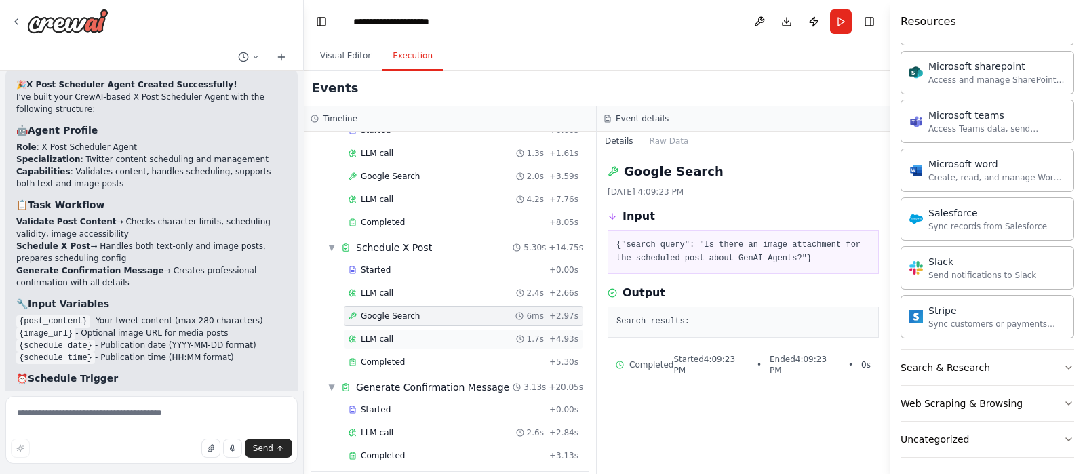
click at [448, 334] on div "LLM call 1.7s + 4.93s" at bounding box center [464, 339] width 230 height 11
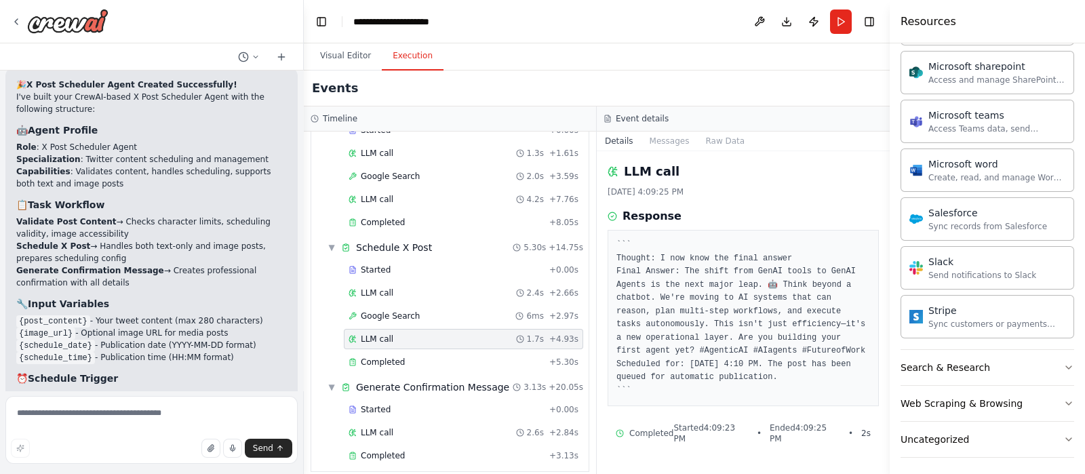
drag, startPoint x: 149, startPoint y: 259, endPoint x: 22, endPoint y: 197, distance: 141.4
click at [16, 195] on div "🎉 X Post Scheduler Agent Created Successfully! I've built your CrewAI-based X P…" at bounding box center [151, 328] width 271 height 498
